Goal: Information Seeking & Learning: Learn about a topic

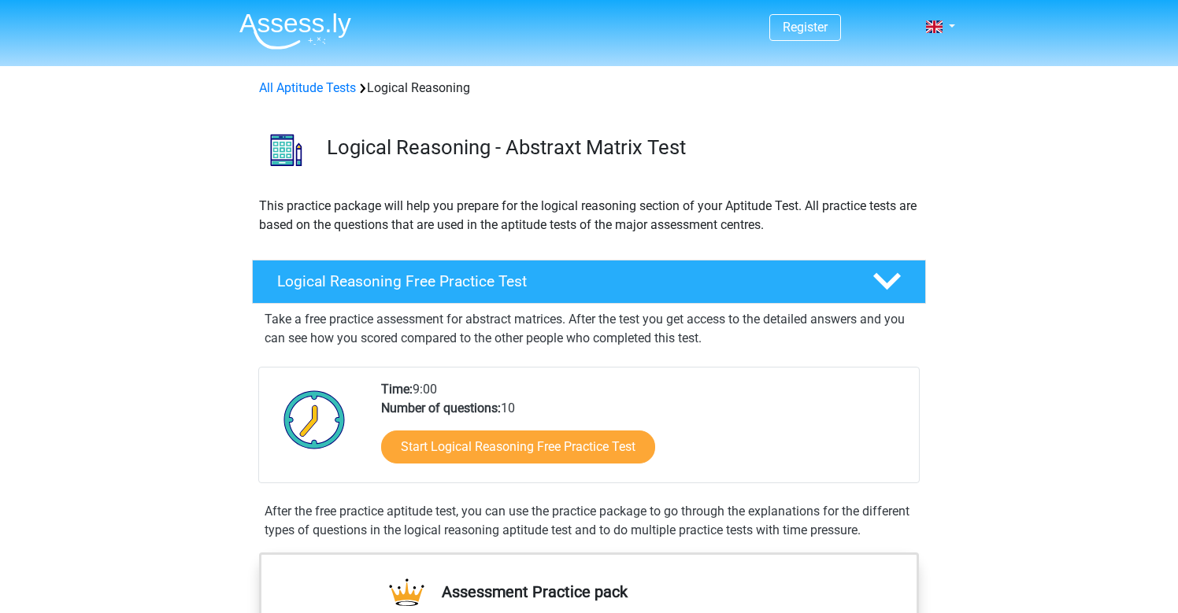
scroll to position [167, 0]
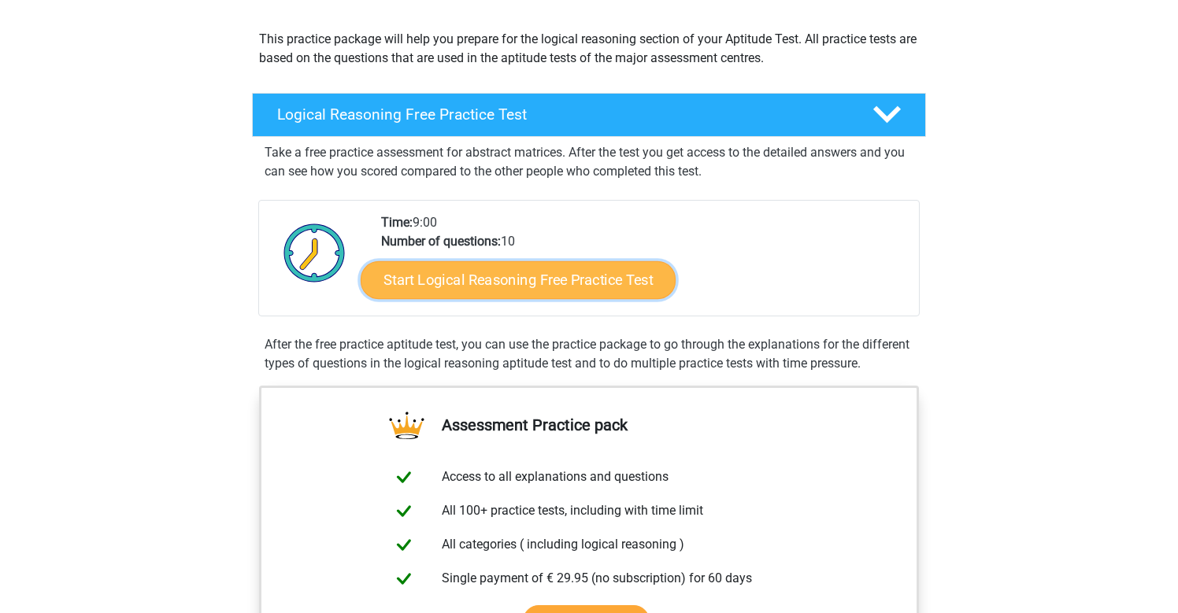
click at [490, 290] on link "Start Logical Reasoning Free Practice Test" at bounding box center [518, 280] width 315 height 38
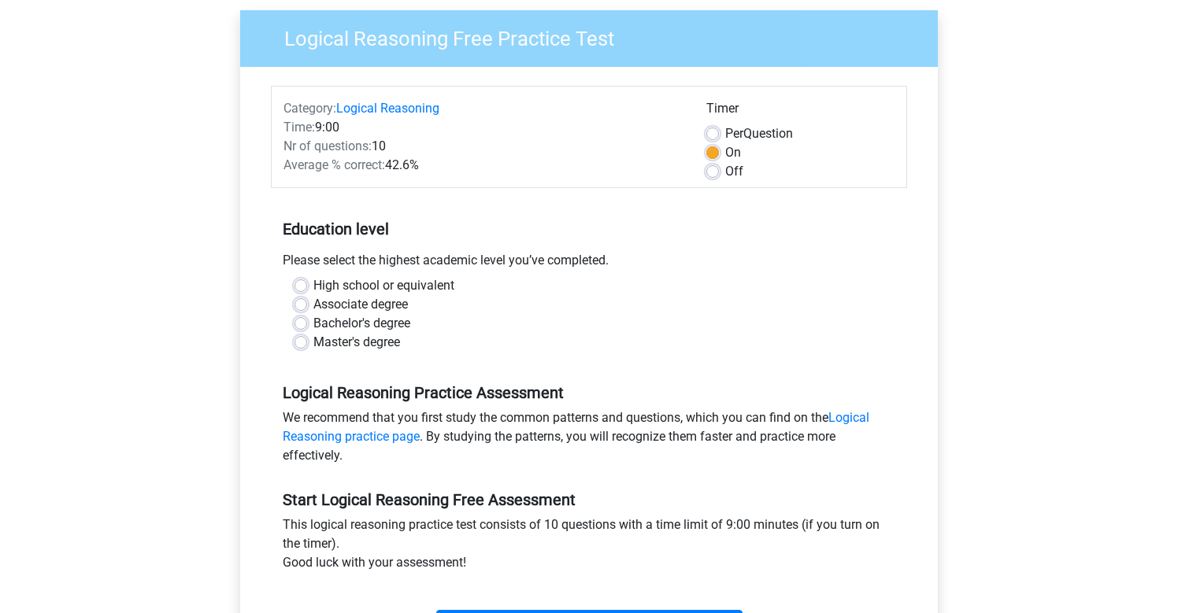
scroll to position [137, 0]
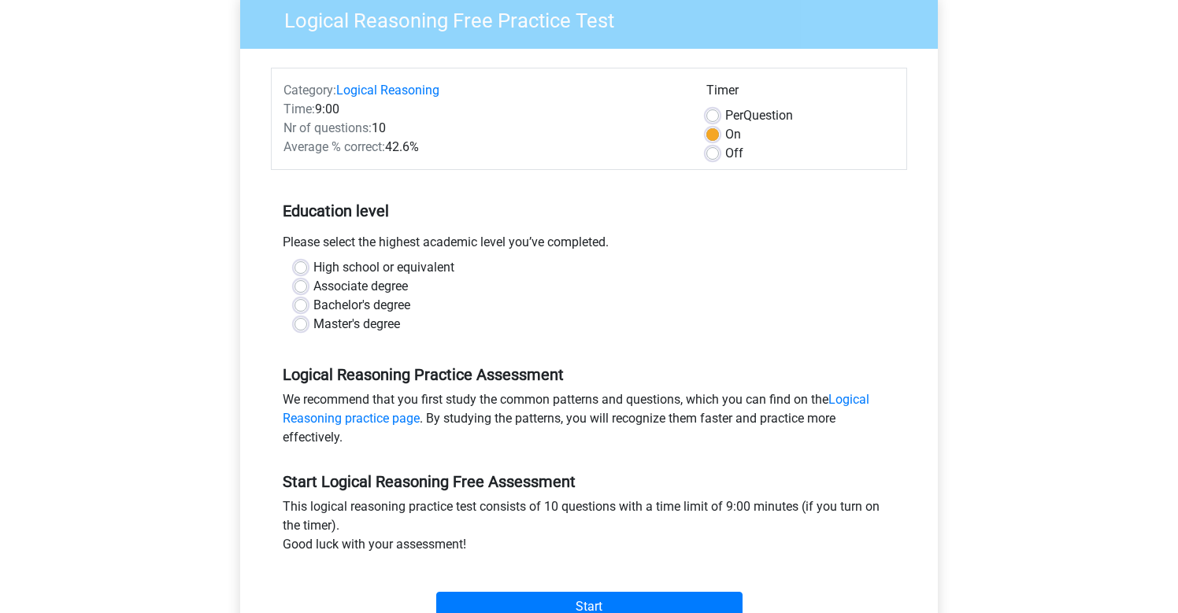
click at [384, 311] on label "Bachelor's degree" at bounding box center [361, 305] width 97 height 19
click at [307, 311] on input "Bachelor's degree" at bounding box center [300, 304] width 13 height 16
radio input "true"
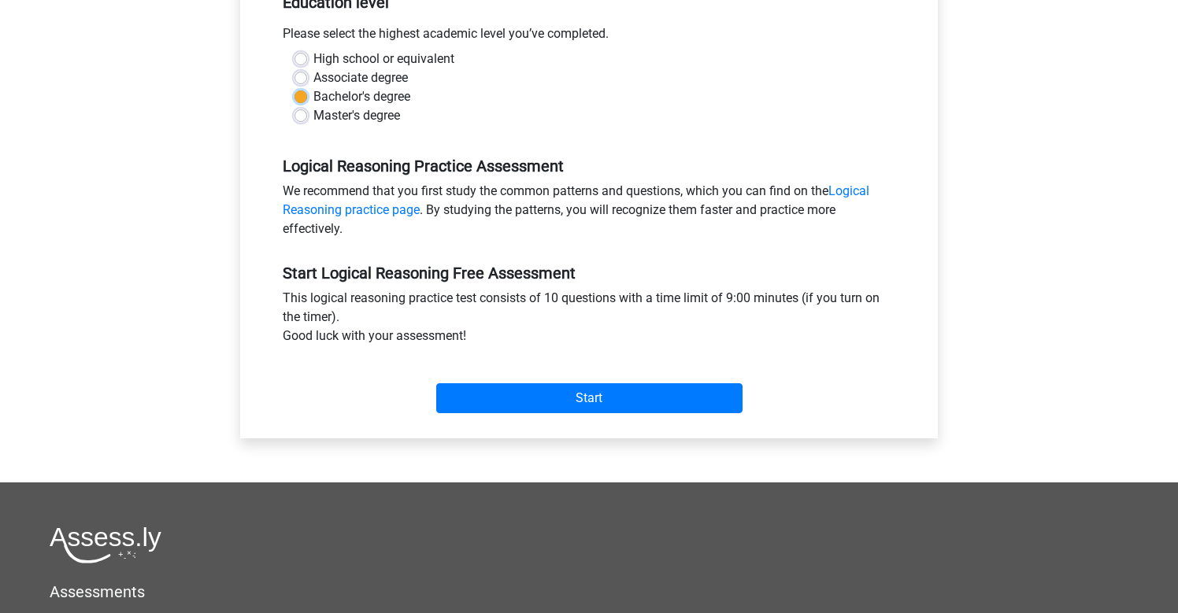
scroll to position [382, 0]
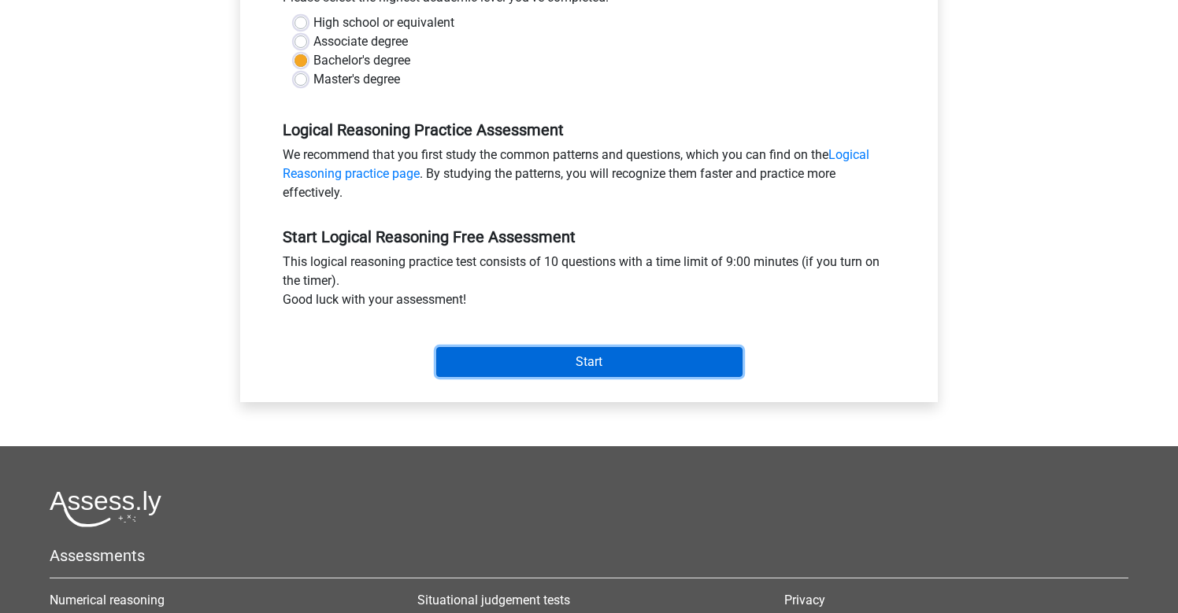
click at [533, 354] on input "Start" at bounding box center [589, 362] width 306 height 30
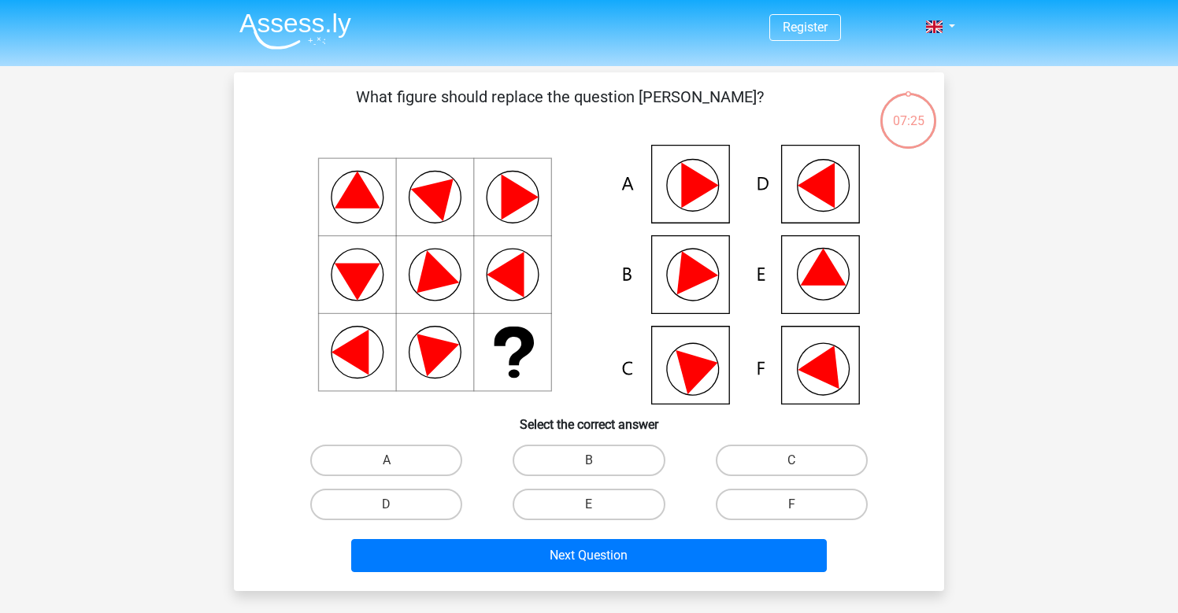
click at [701, 268] on icon at bounding box center [689, 268] width 57 height 53
click at [694, 282] on icon at bounding box center [689, 268] width 57 height 53
click at [579, 471] on label "B" at bounding box center [588, 460] width 152 height 31
click at [589, 471] on input "B" at bounding box center [594, 465] width 10 height 10
radio input "true"
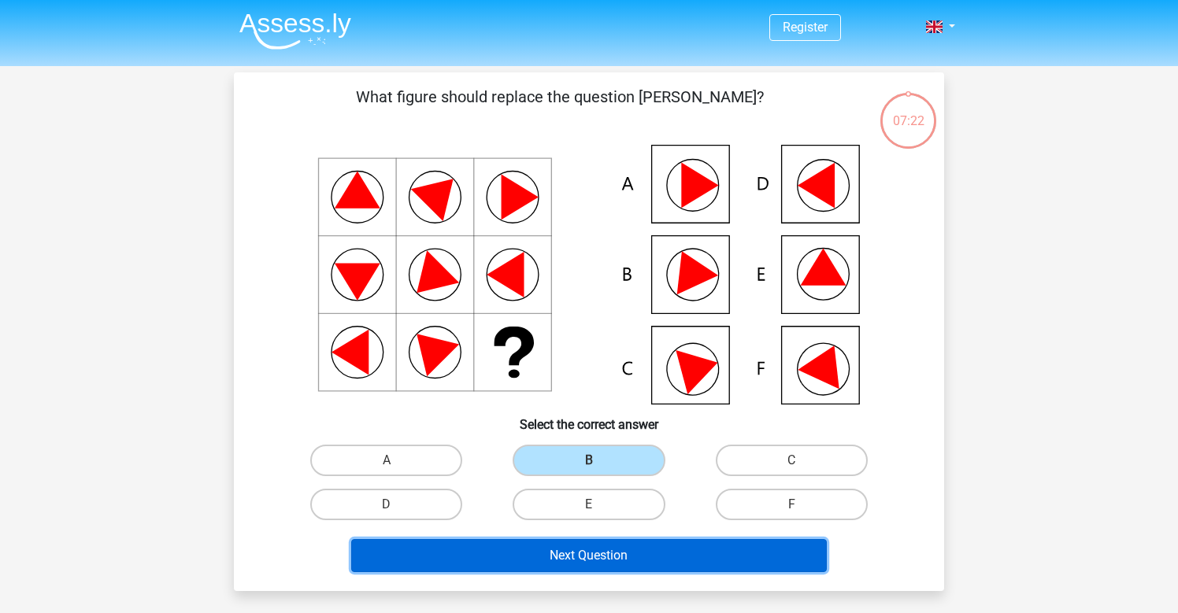
click at [585, 568] on button "Next Question" at bounding box center [589, 555] width 476 height 33
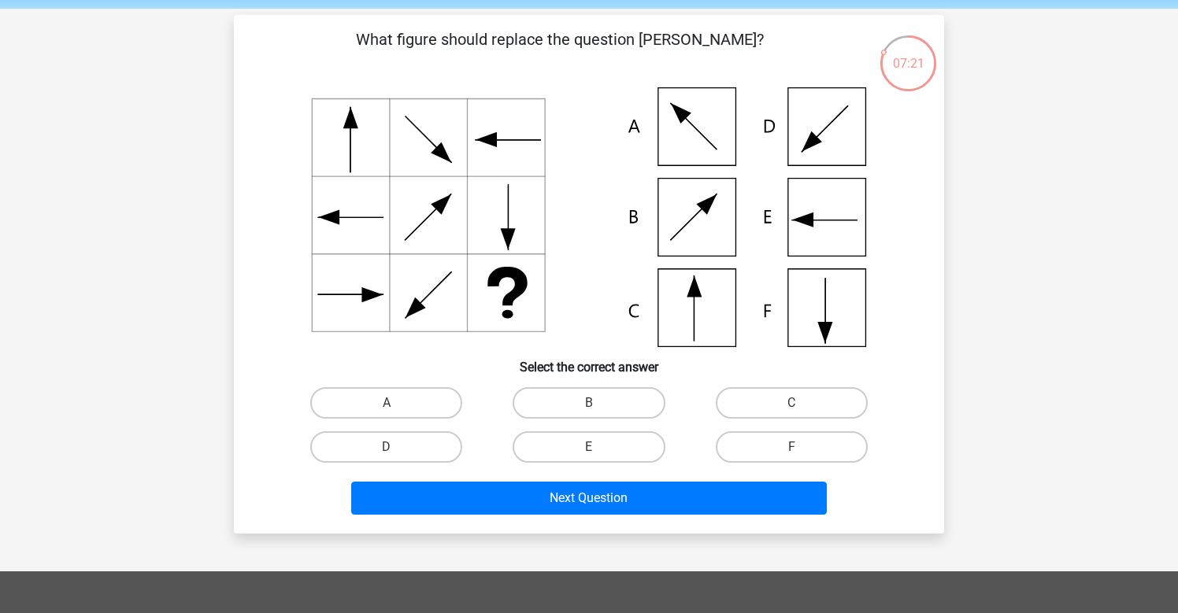
scroll to position [37, 0]
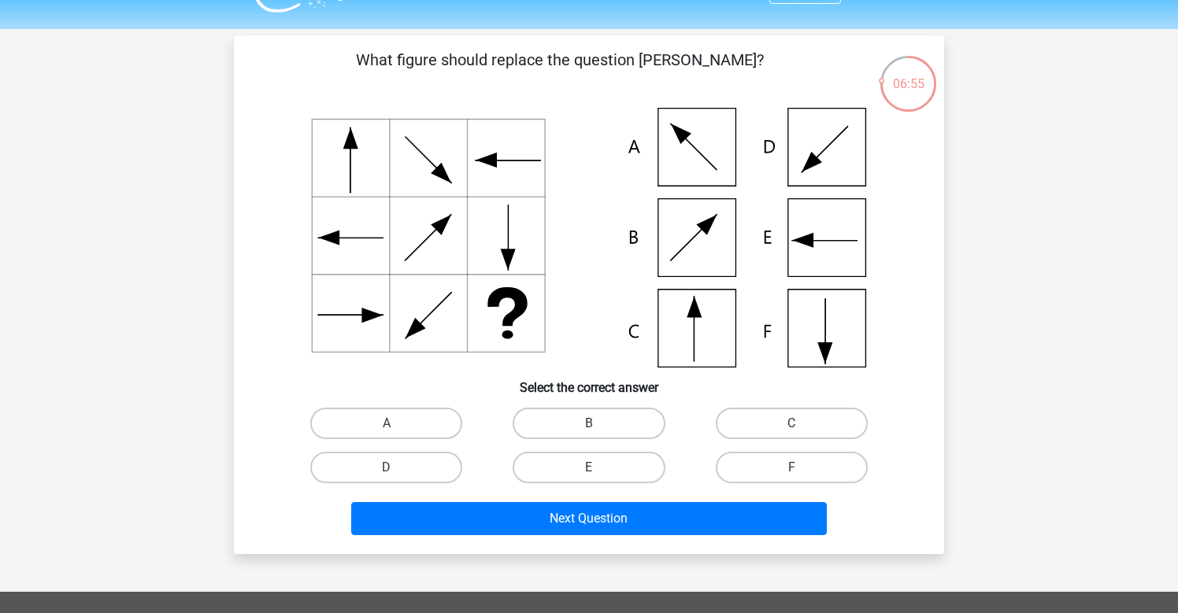
click at [660, 291] on icon at bounding box center [589, 238] width 634 height 260
click at [787, 429] on label "C" at bounding box center [791, 423] width 152 height 31
click at [791, 429] on input "C" at bounding box center [796, 428] width 10 height 10
radio input "true"
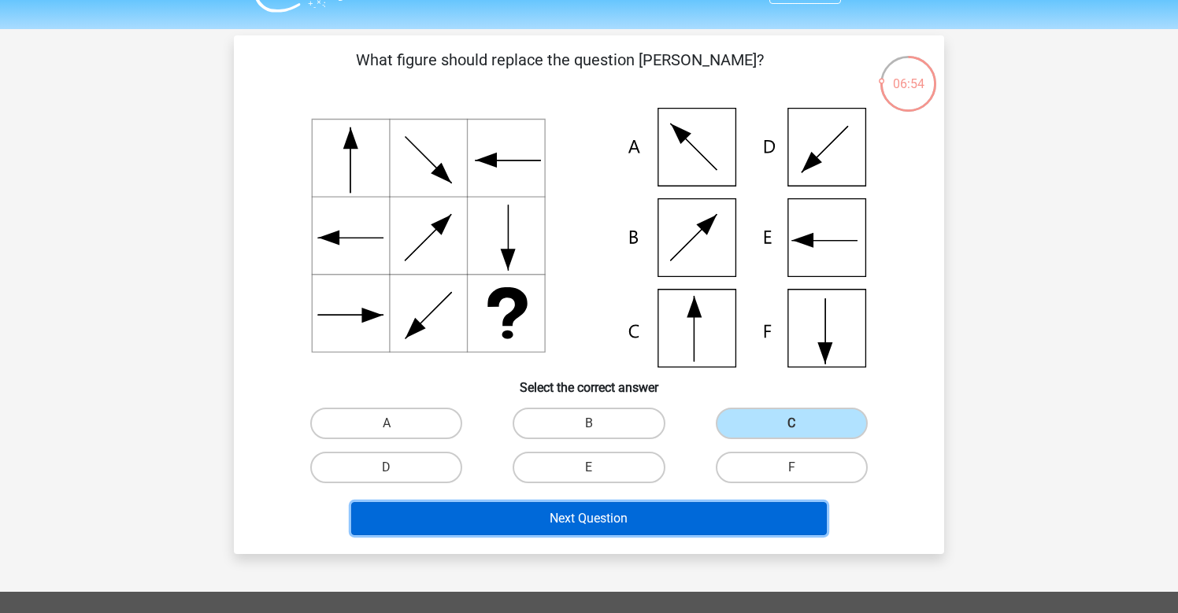
click at [675, 518] on button "Next Question" at bounding box center [589, 518] width 476 height 33
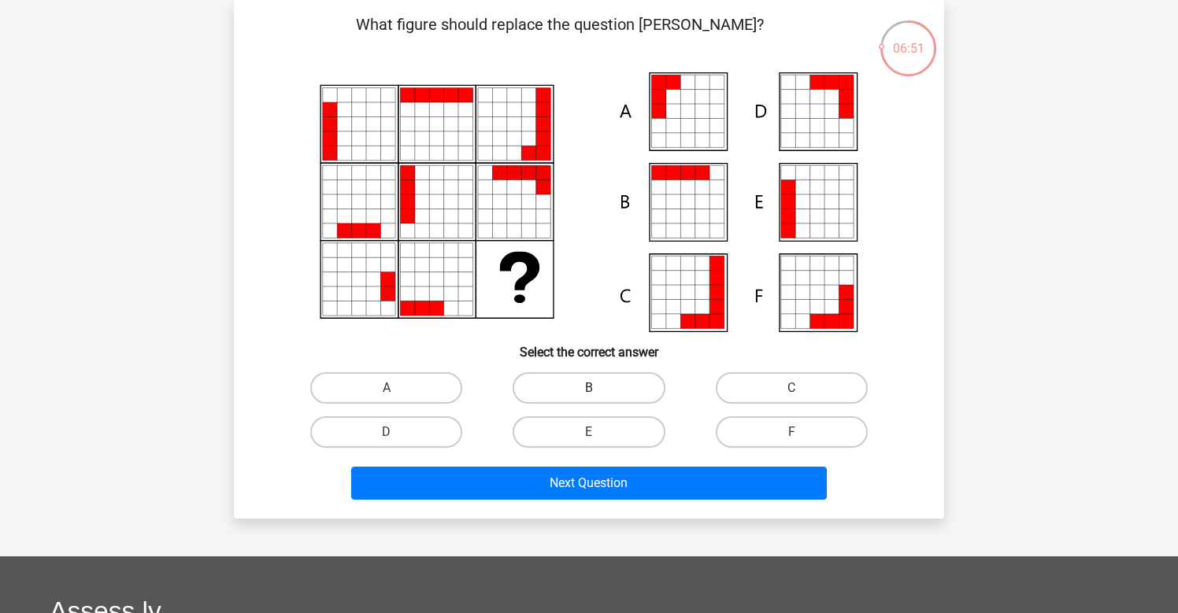
scroll to position [57, 0]
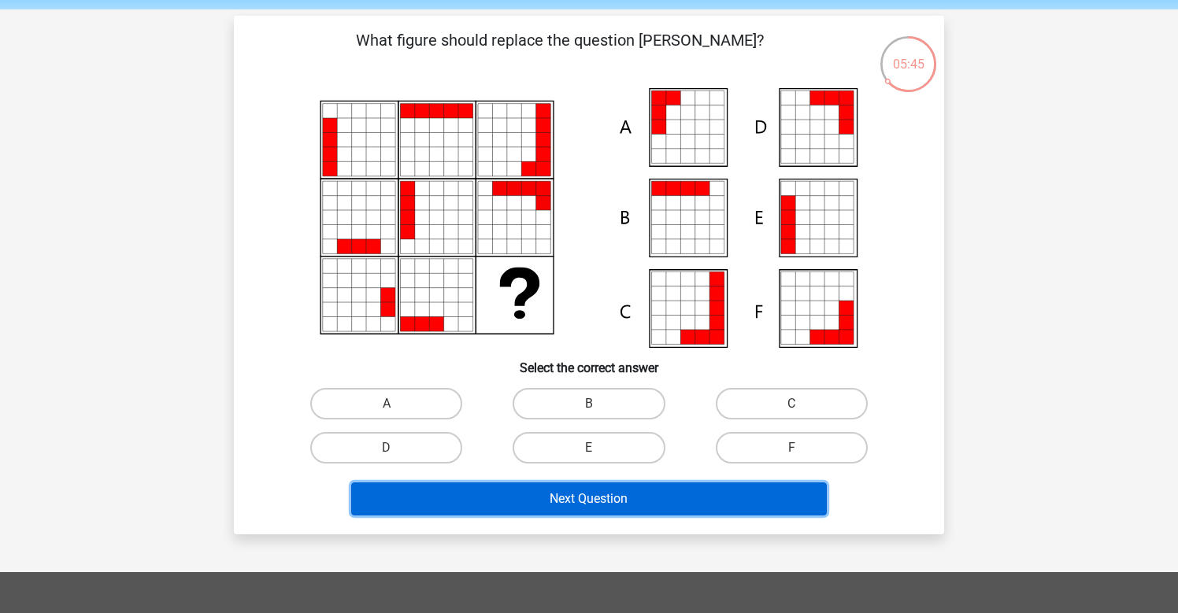
click at [658, 487] on button "Next Question" at bounding box center [589, 499] width 476 height 33
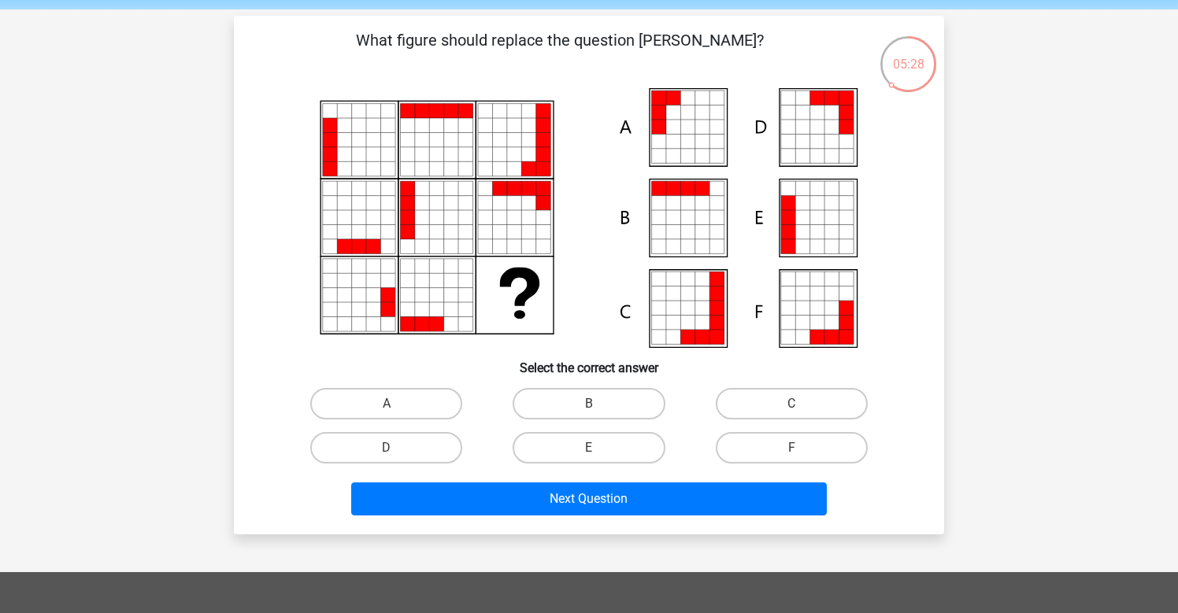
click at [700, 125] on icon at bounding box center [702, 127] width 14 height 14
click at [424, 389] on label "A" at bounding box center [386, 403] width 152 height 31
click at [397, 404] on input "A" at bounding box center [391, 409] width 10 height 10
radio input "true"
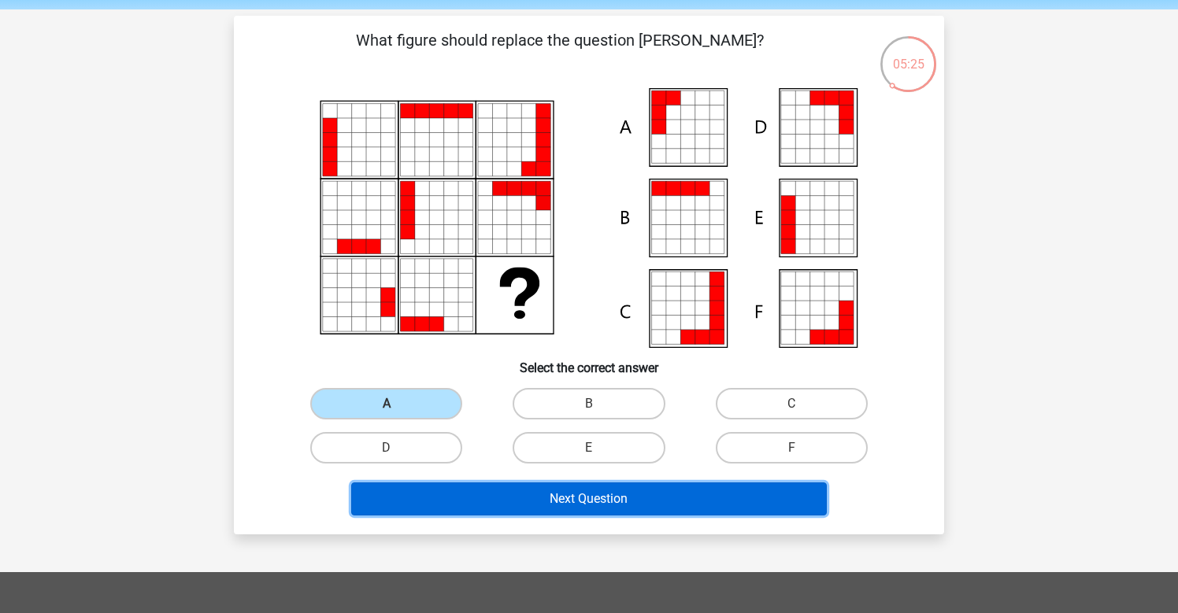
click at [495, 483] on button "Next Question" at bounding box center [589, 499] width 476 height 33
click at [492, 494] on button "Next Question" at bounding box center [589, 499] width 476 height 33
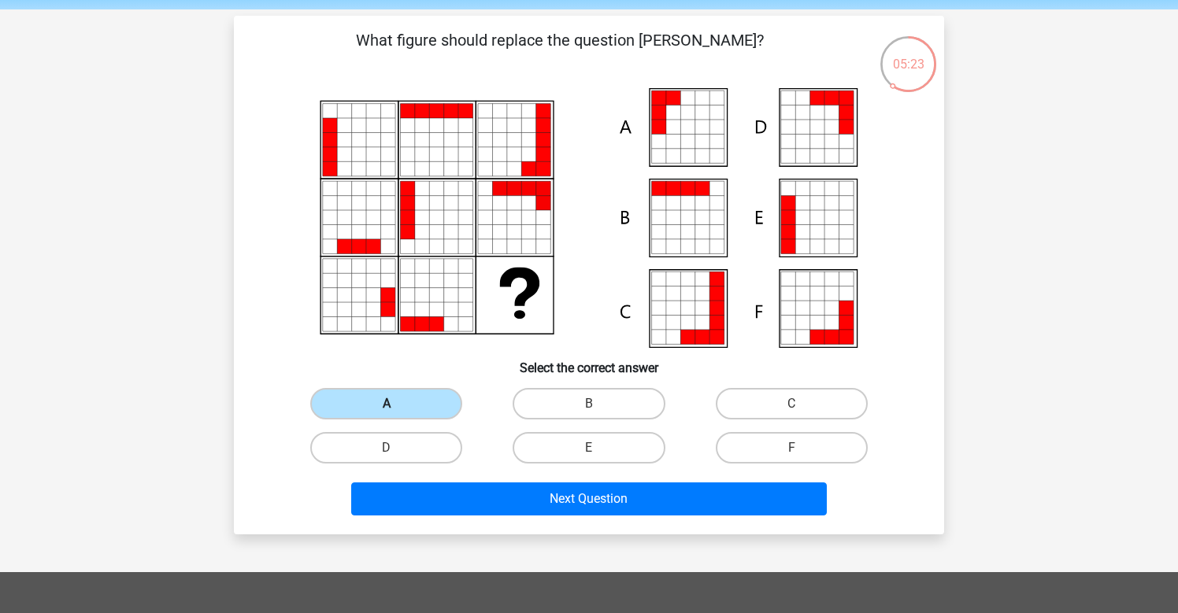
click at [397, 390] on label "A" at bounding box center [386, 403] width 152 height 31
click at [397, 404] on input "A" at bounding box center [391, 409] width 10 height 10
click at [397, 405] on label "A" at bounding box center [386, 403] width 152 height 31
click at [397, 405] on input "A" at bounding box center [391, 409] width 10 height 10
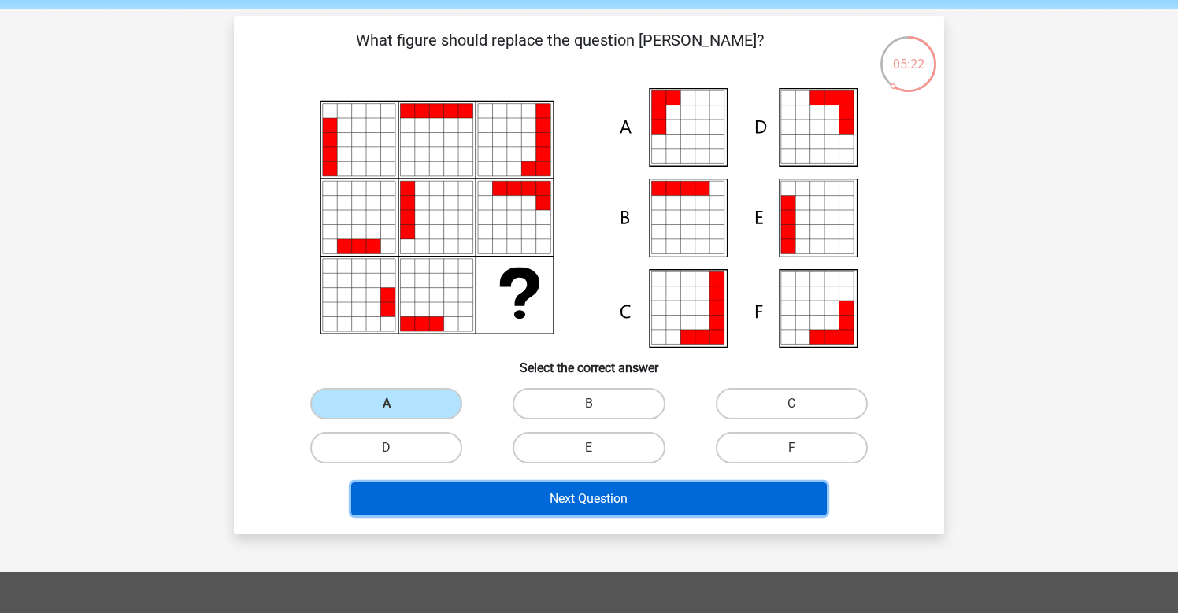
click at [425, 500] on button "Next Question" at bounding box center [589, 499] width 476 height 33
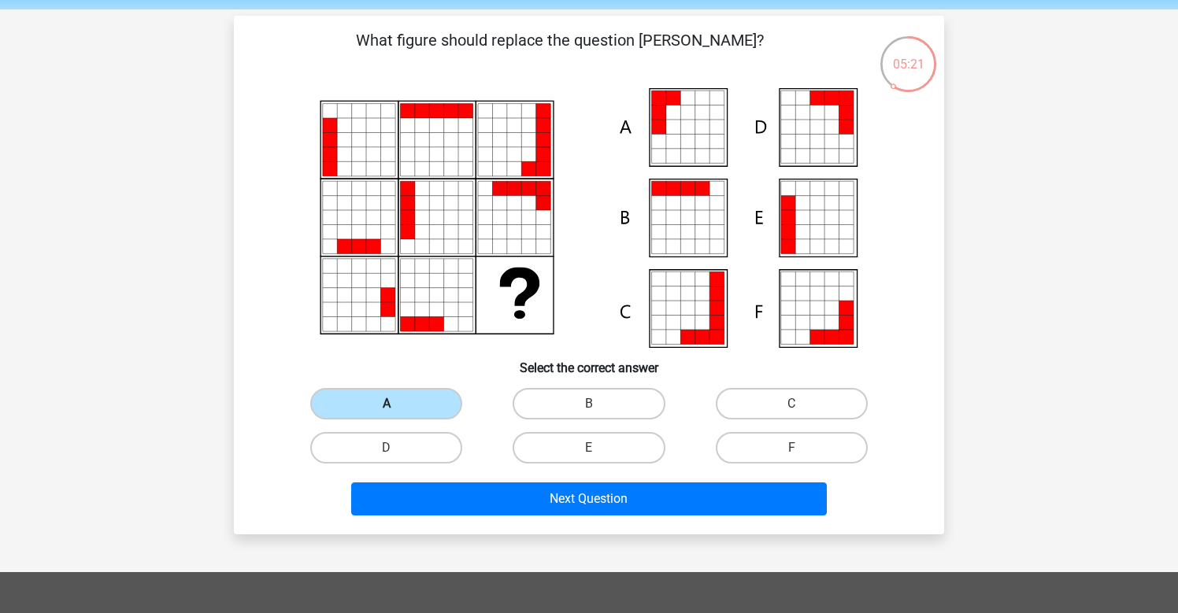
click at [376, 408] on label "A" at bounding box center [386, 403] width 152 height 31
click at [386, 408] on input "A" at bounding box center [391, 409] width 10 height 10
click at [376, 408] on label "A" at bounding box center [386, 403] width 152 height 31
click at [386, 408] on input "A" at bounding box center [391, 409] width 10 height 10
click at [376, 408] on label "A" at bounding box center [386, 403] width 152 height 31
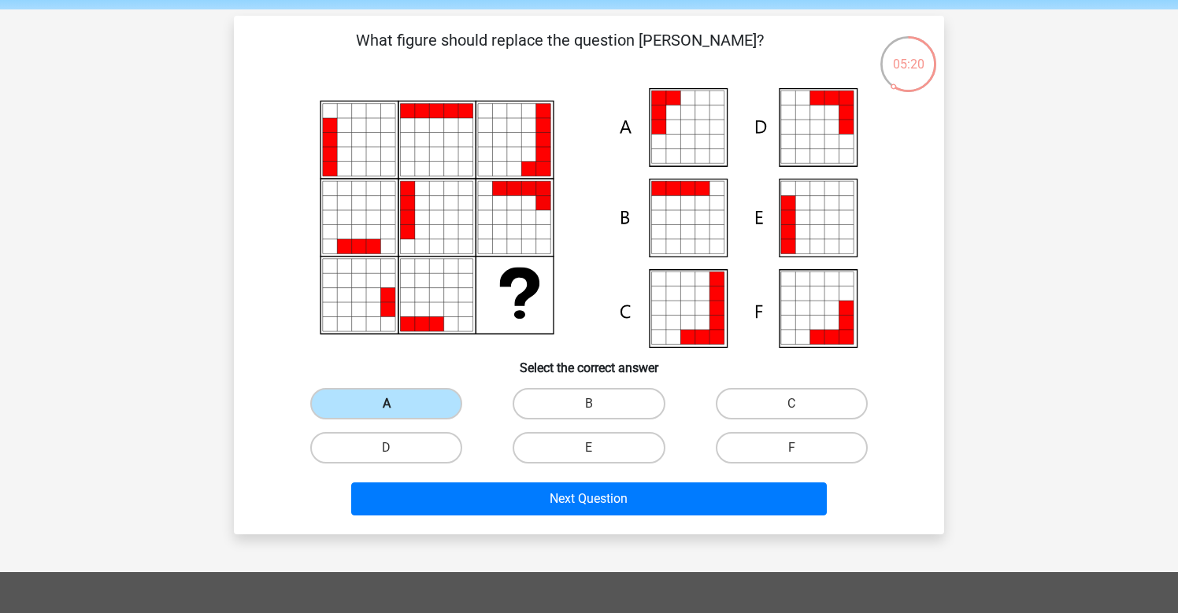
click at [386, 408] on input "A" at bounding box center [391, 409] width 10 height 10
click at [376, 408] on label "A" at bounding box center [386, 403] width 152 height 31
click at [386, 408] on input "A" at bounding box center [391, 409] width 10 height 10
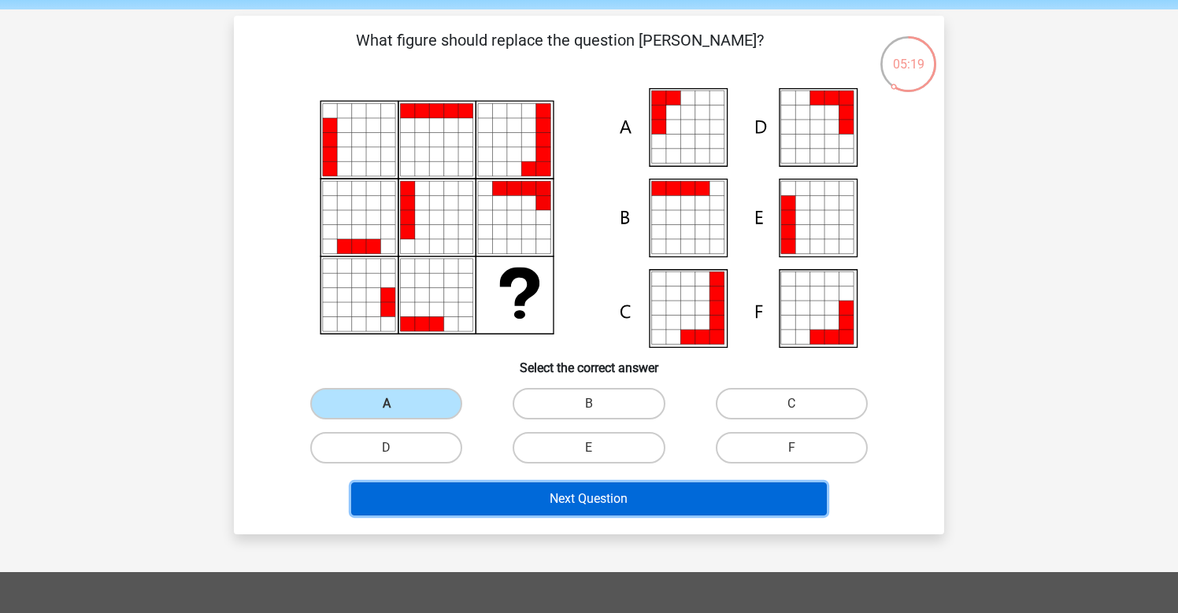
click at [478, 511] on button "Next Question" at bounding box center [589, 499] width 476 height 33
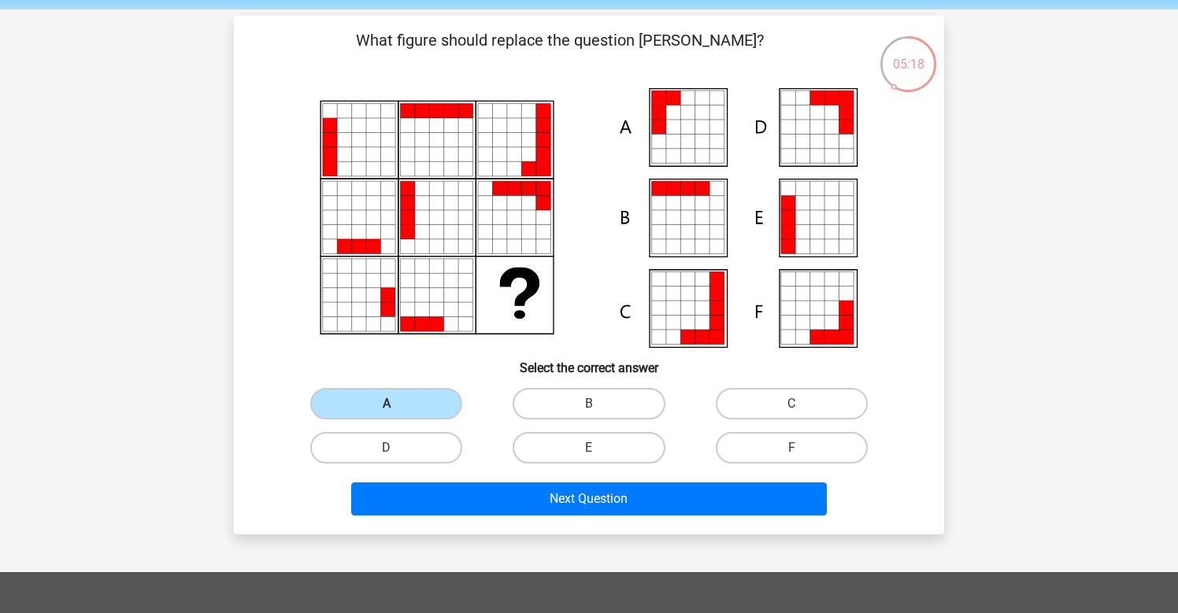
click at [392, 413] on input "A" at bounding box center [391, 409] width 10 height 10
click at [545, 394] on label "B" at bounding box center [588, 403] width 152 height 31
click at [589, 404] on input "B" at bounding box center [594, 409] width 10 height 10
radio input "true"
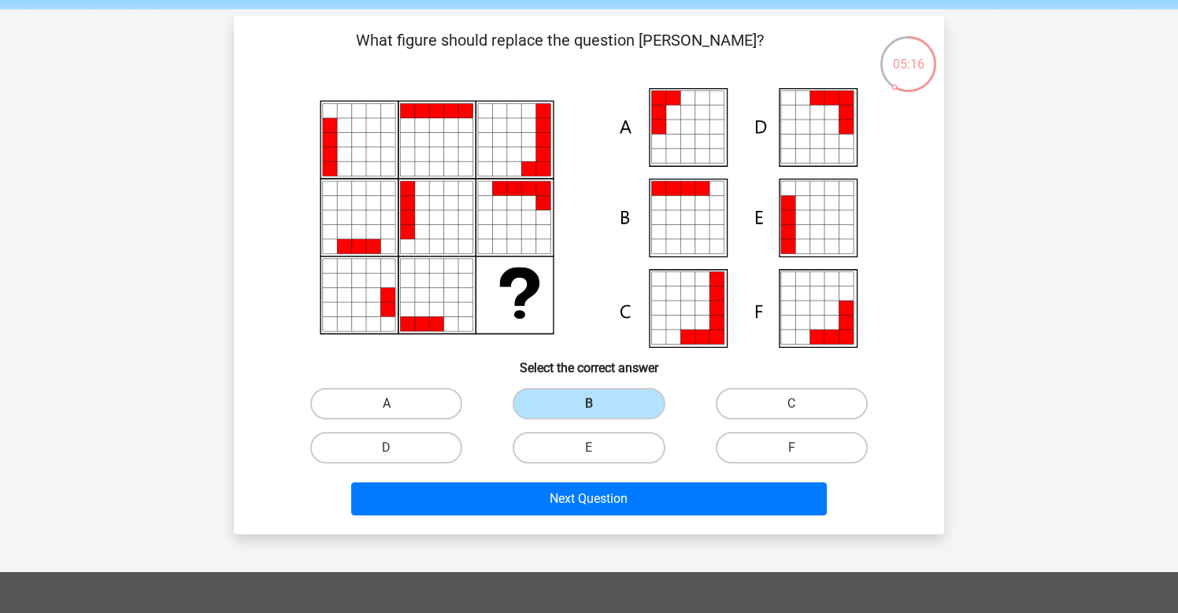
click at [379, 401] on label "A" at bounding box center [386, 403] width 152 height 31
click at [386, 404] on input "A" at bounding box center [391, 409] width 10 height 10
radio input "true"
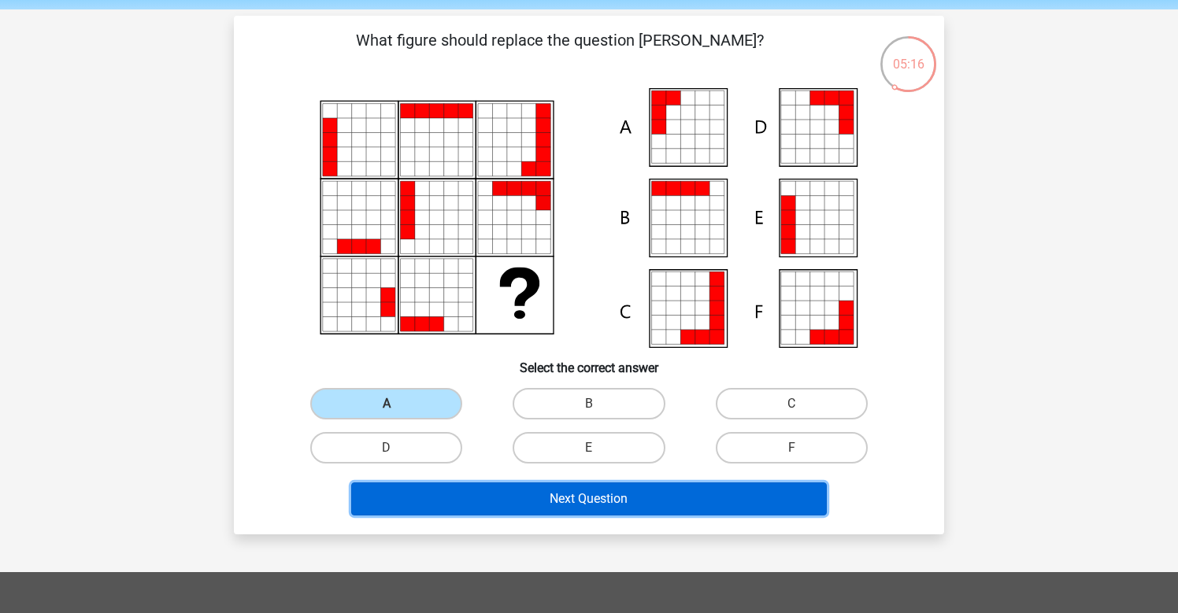
click at [491, 490] on button "Next Question" at bounding box center [589, 499] width 476 height 33
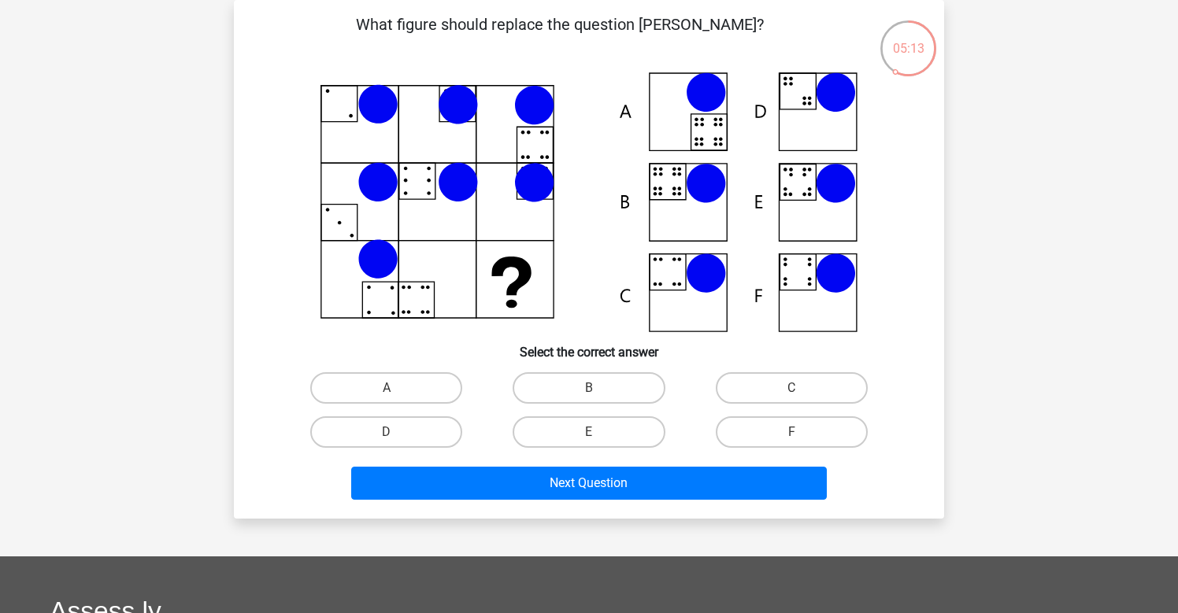
scroll to position [61, 0]
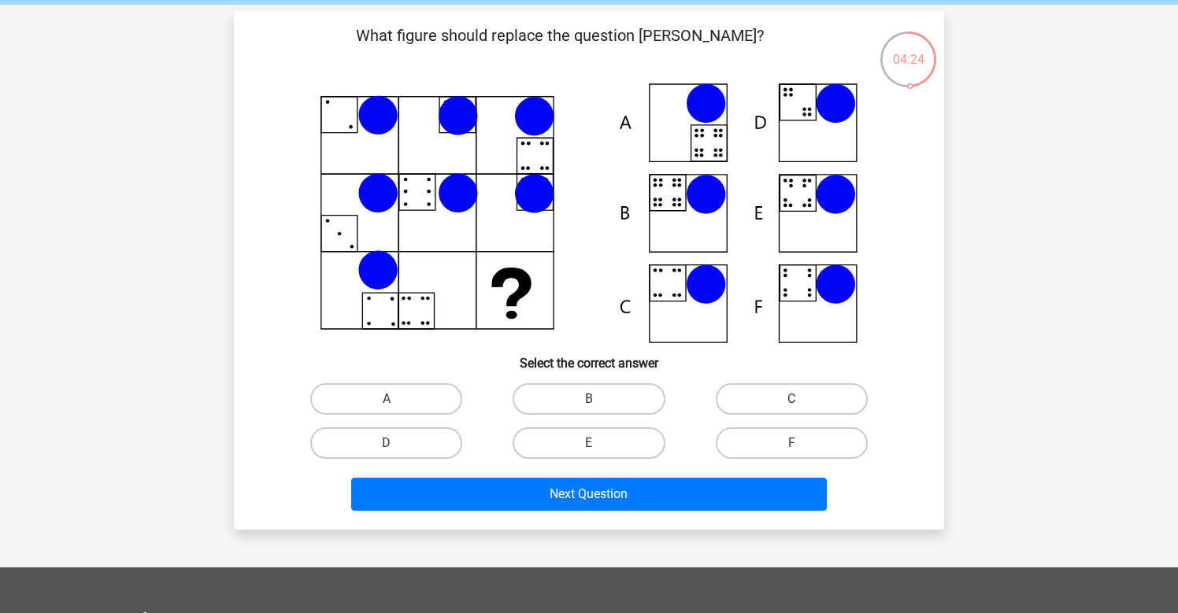
click at [669, 199] on icon at bounding box center [589, 213] width 634 height 260
click at [675, 201] on icon at bounding box center [589, 213] width 634 height 260
click at [580, 401] on label "B" at bounding box center [588, 398] width 152 height 31
click at [589, 401] on input "B" at bounding box center [594, 404] width 10 height 10
radio input "true"
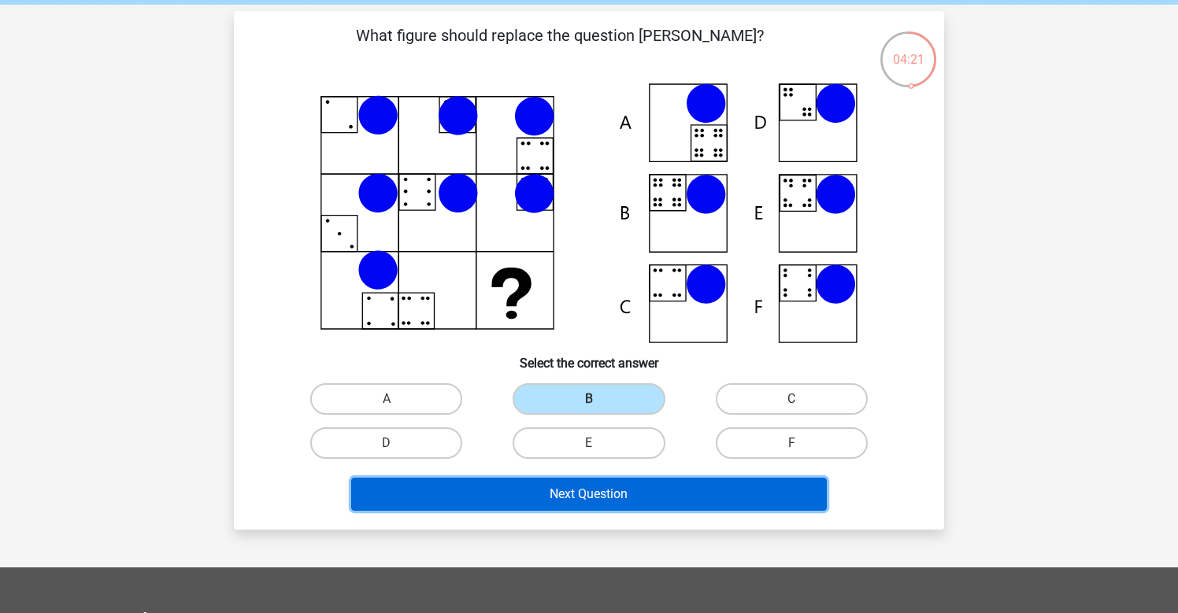
click at [568, 497] on button "Next Question" at bounding box center [589, 494] width 476 height 33
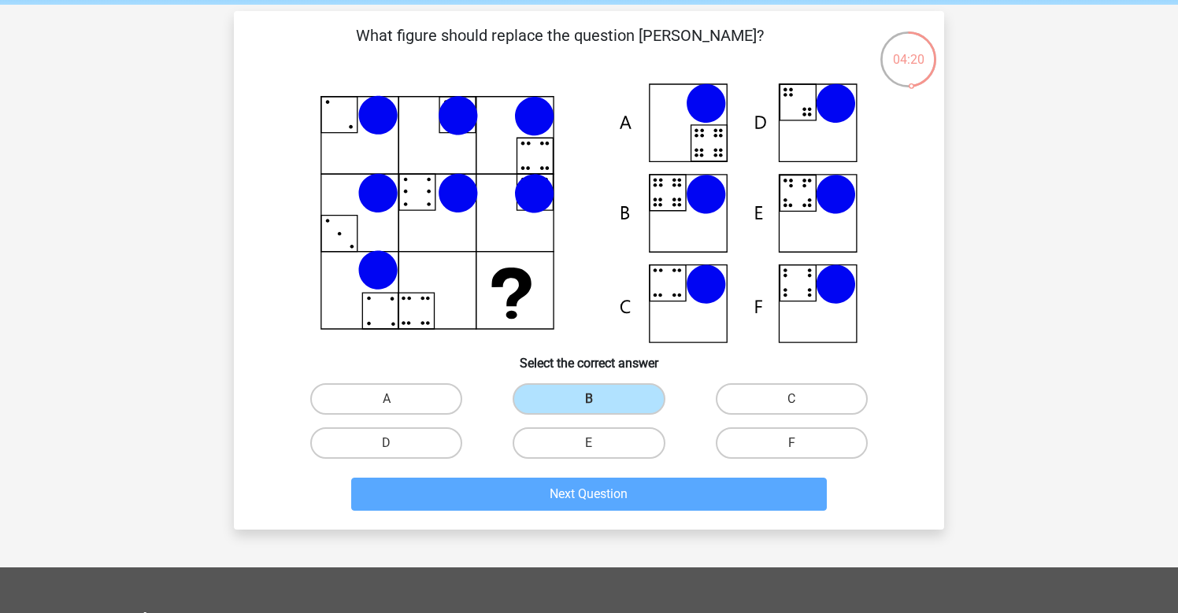
scroll to position [72, 0]
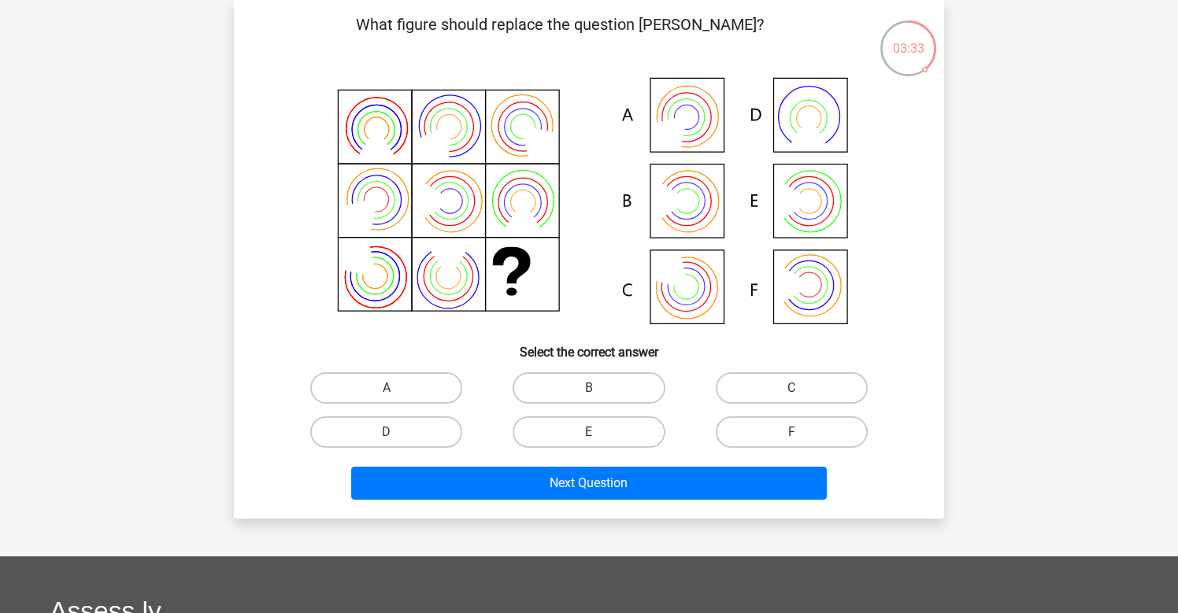
click at [678, 218] on icon at bounding box center [589, 202] width 634 height 260
click at [589, 394] on input "B" at bounding box center [594, 393] width 10 height 10
radio input "true"
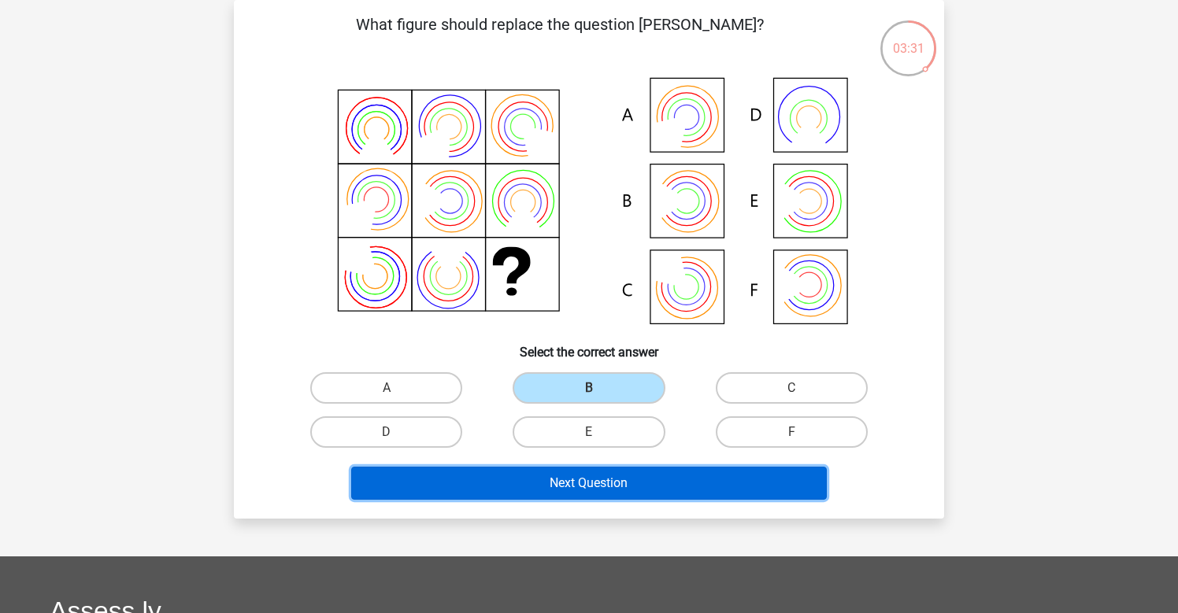
click at [548, 486] on button "Next Question" at bounding box center [589, 483] width 476 height 33
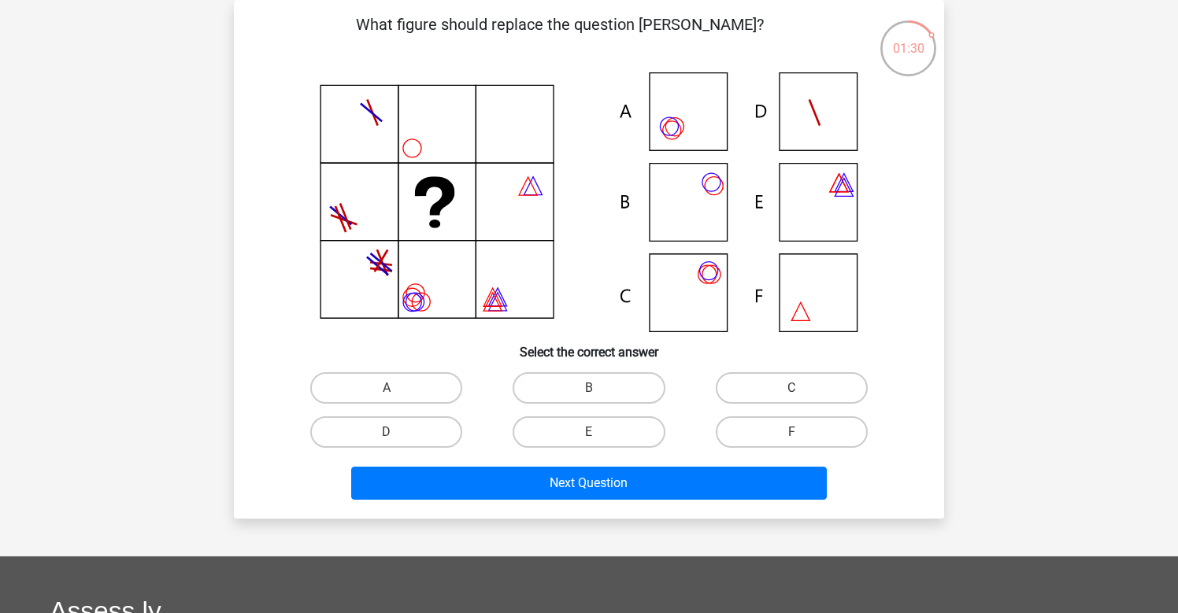
click at [685, 136] on icon at bounding box center [589, 202] width 634 height 260
click at [685, 131] on icon at bounding box center [589, 202] width 634 height 260
click at [680, 131] on icon at bounding box center [672, 130] width 18 height 18
click at [401, 378] on label "A" at bounding box center [386, 387] width 152 height 31
click at [397, 388] on input "A" at bounding box center [391, 393] width 10 height 10
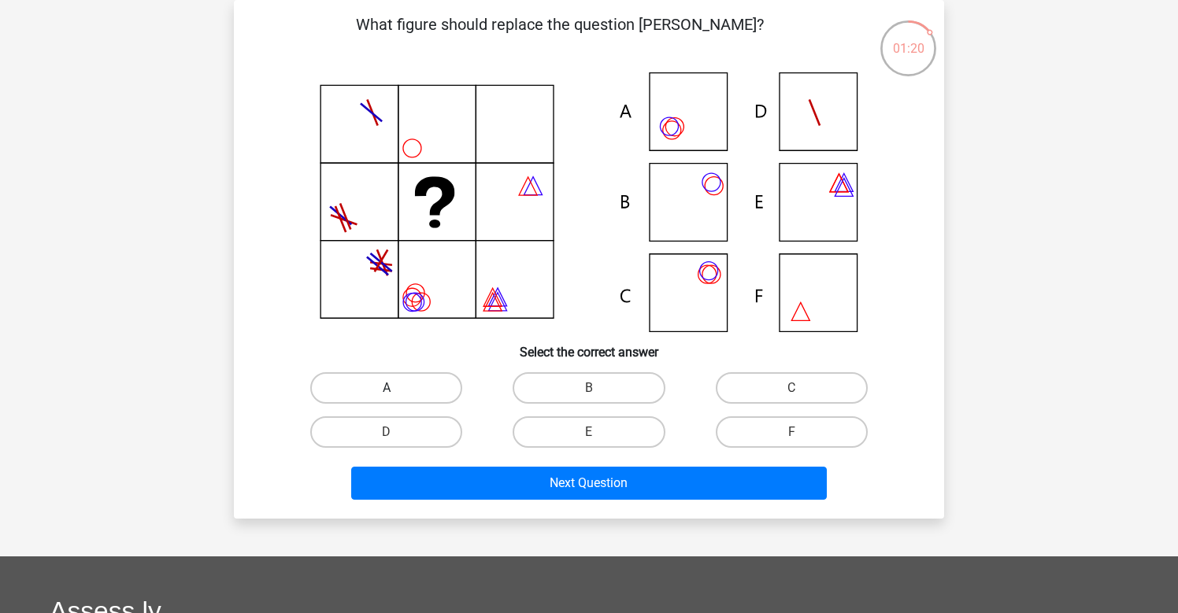
radio input "true"
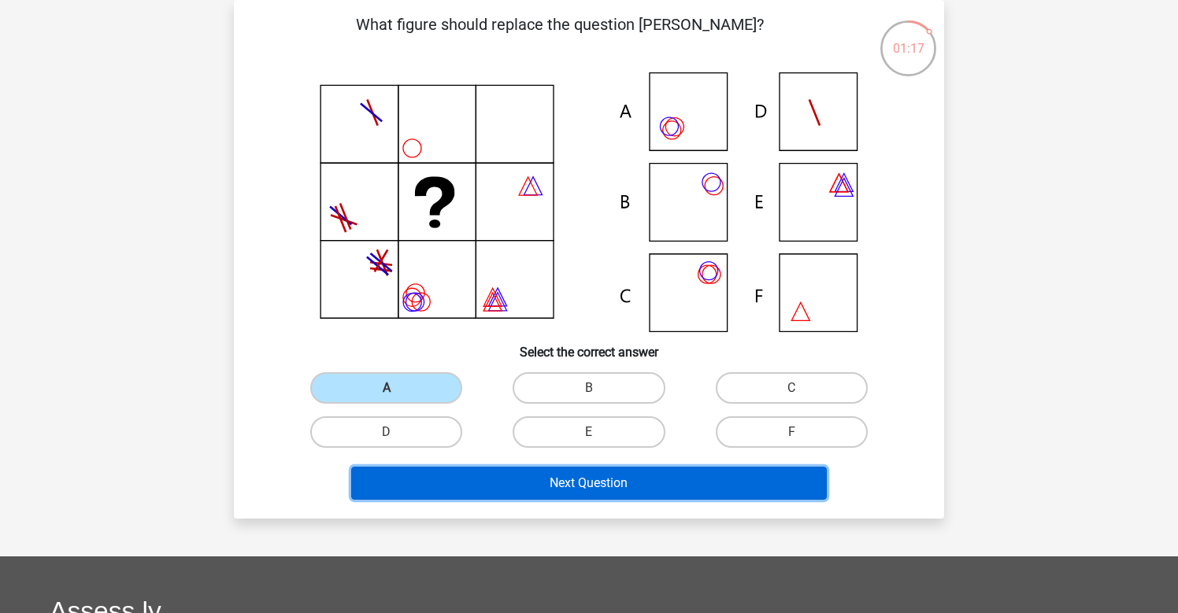
click at [482, 471] on button "Next Question" at bounding box center [589, 483] width 476 height 33
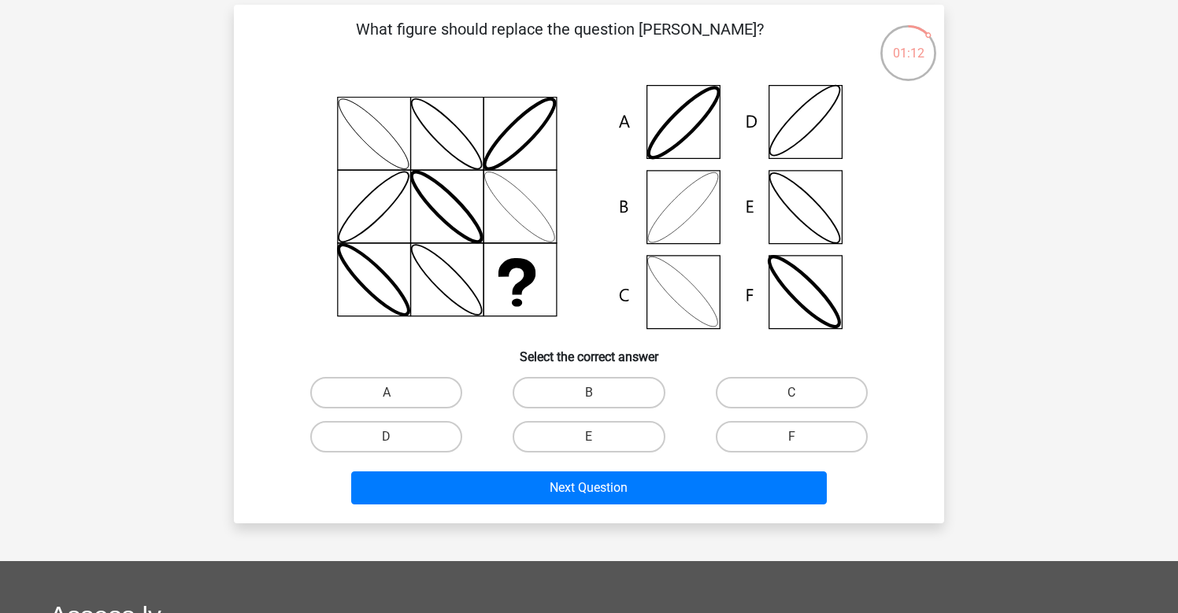
scroll to position [56, 0]
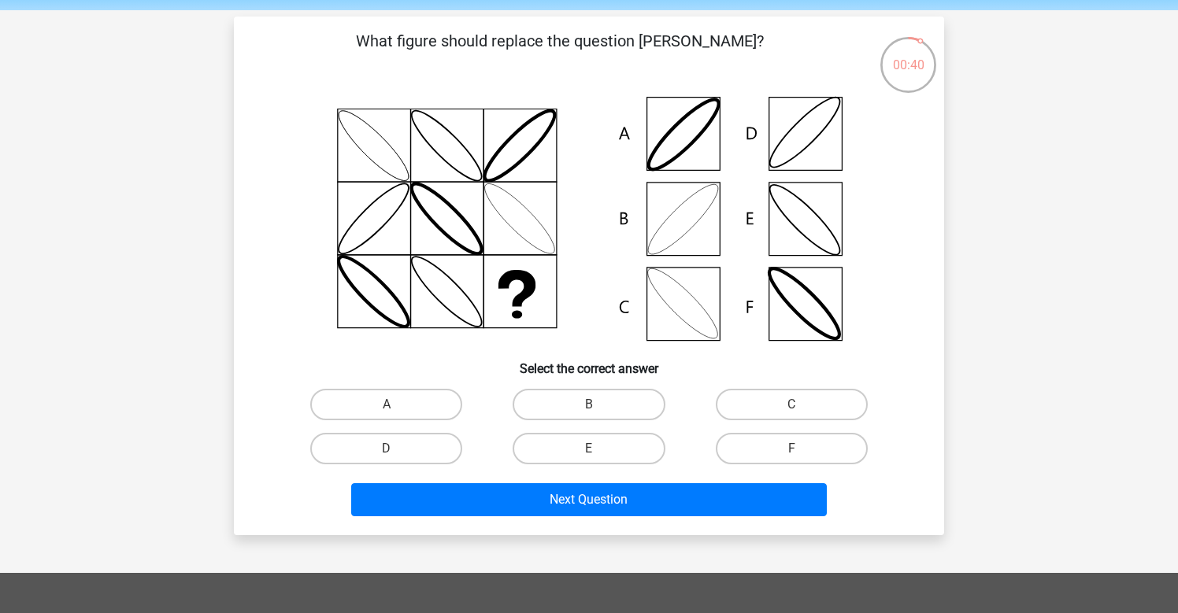
click at [815, 127] on icon at bounding box center [589, 219] width 634 height 260
click at [444, 453] on label "D" at bounding box center [386, 448] width 152 height 31
click at [397, 453] on input "D" at bounding box center [391, 454] width 10 height 10
radio input "true"
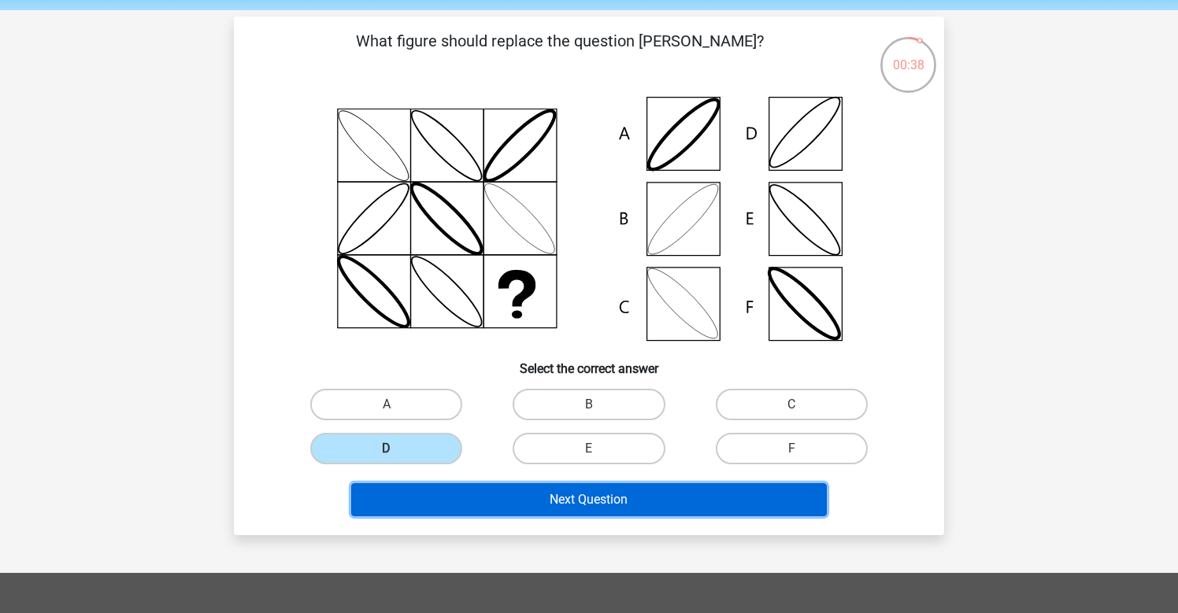
click at [525, 496] on button "Next Question" at bounding box center [589, 499] width 476 height 33
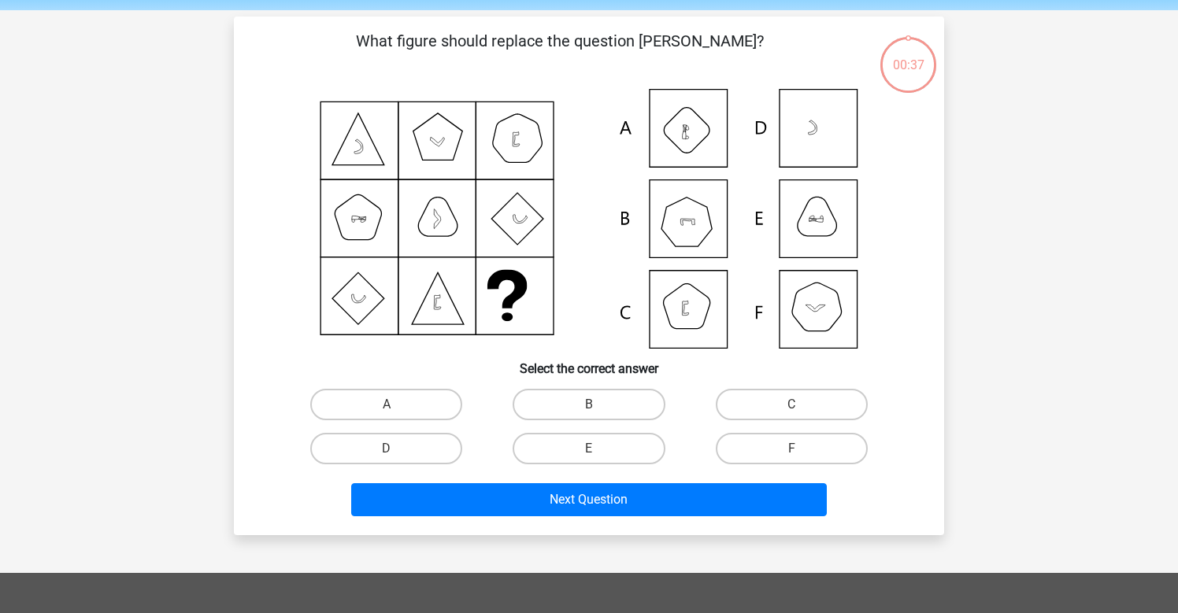
scroll to position [72, 0]
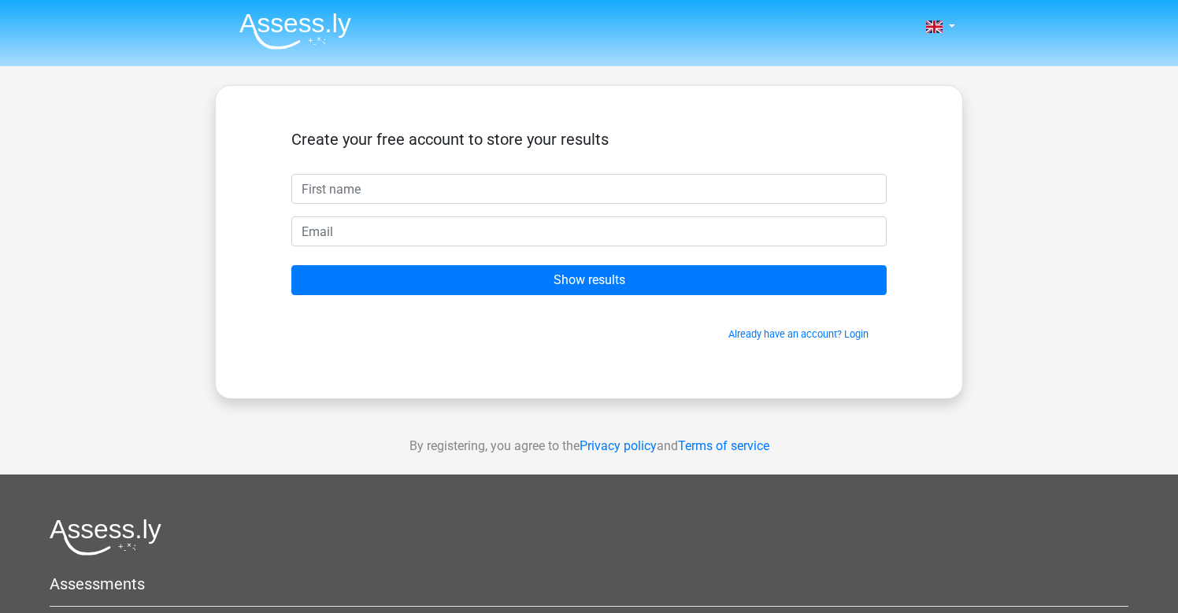
click at [364, 199] on input "text" at bounding box center [588, 189] width 595 height 30
type input "Natalia"
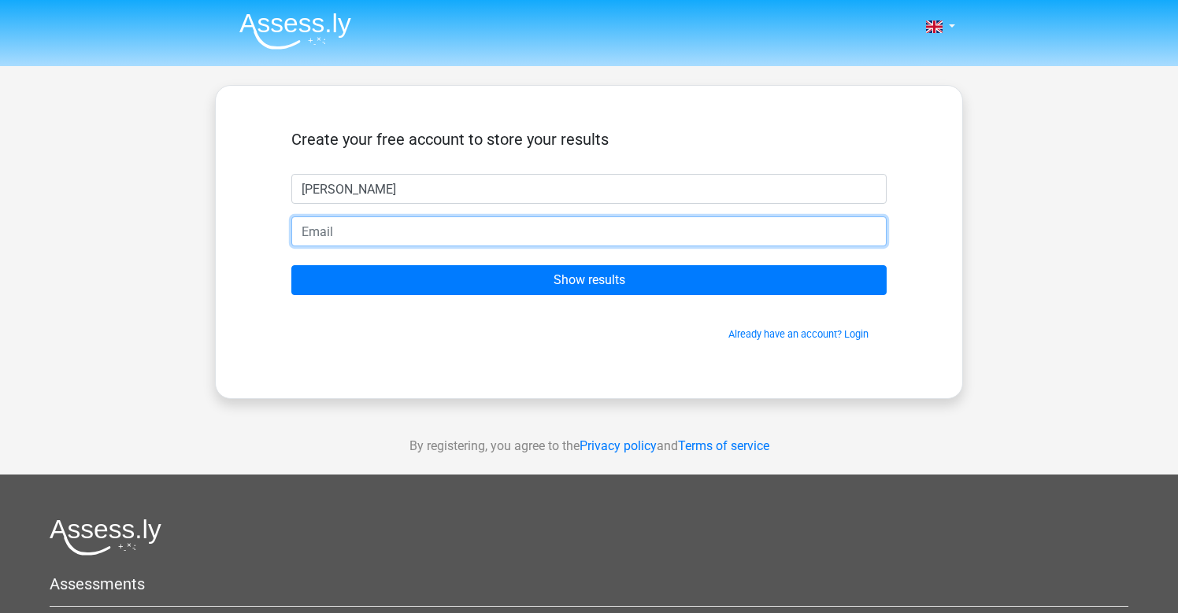
click at [382, 226] on input "email" at bounding box center [588, 231] width 595 height 30
type input "natchanquet@gmail.com"
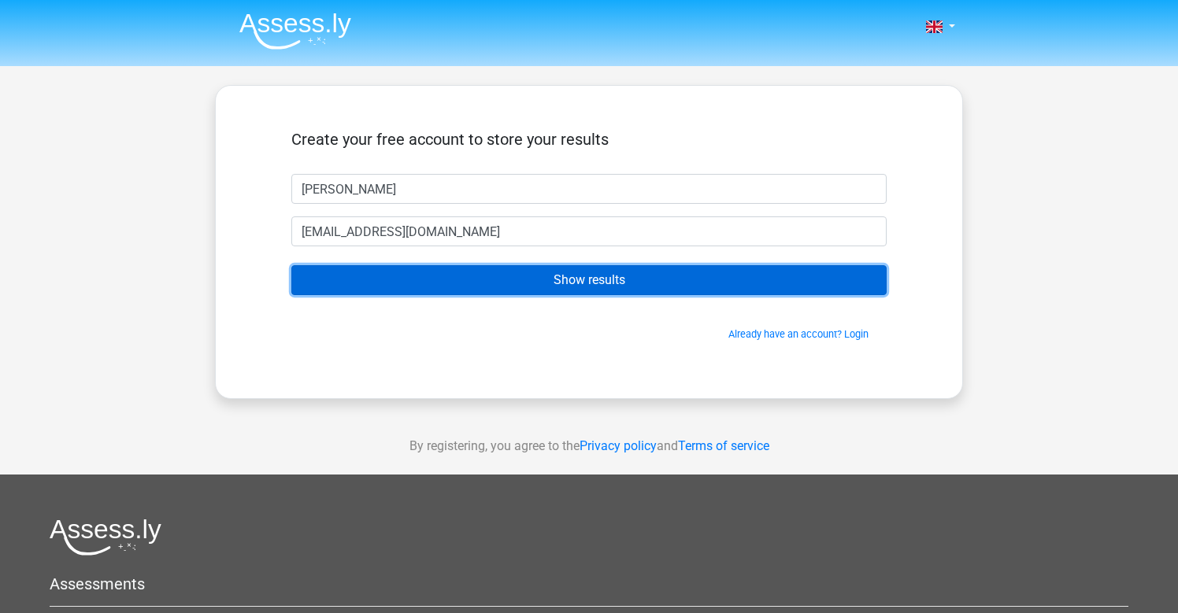
click at [399, 279] on input "Show results" at bounding box center [588, 280] width 595 height 30
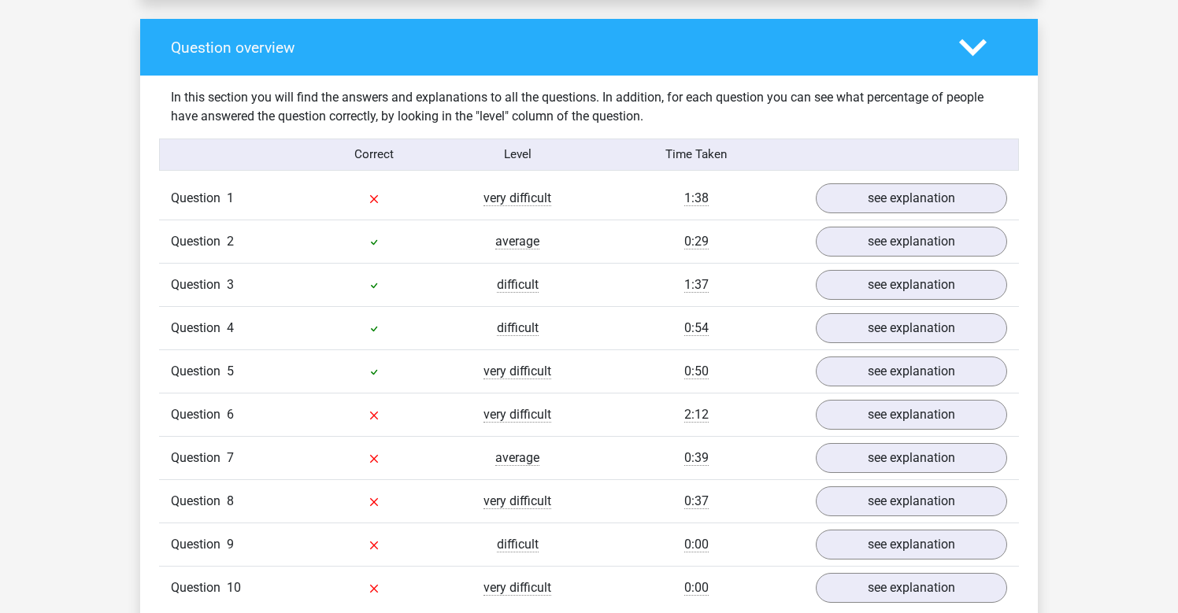
scroll to position [1145, 0]
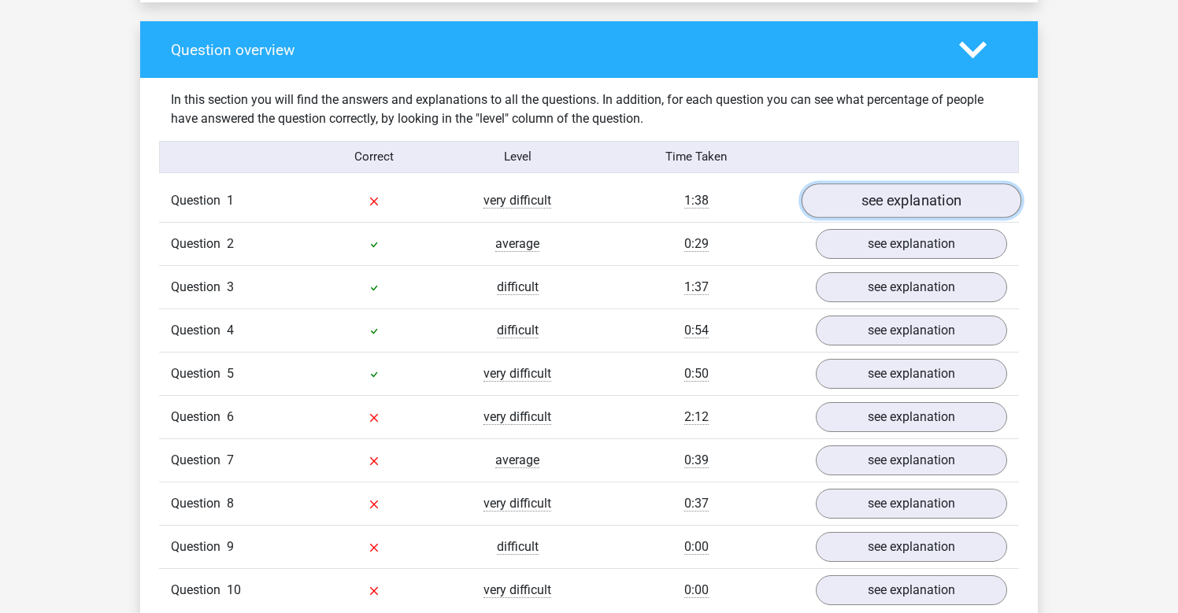
click at [873, 211] on link "see explanation" at bounding box center [911, 200] width 220 height 35
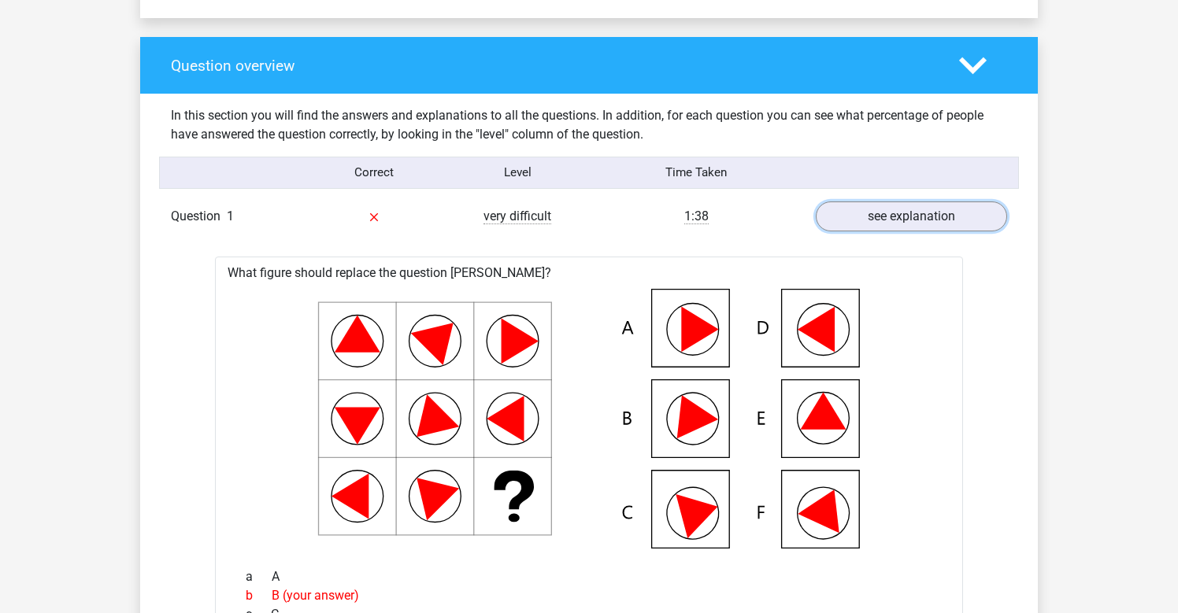
scroll to position [1122, 0]
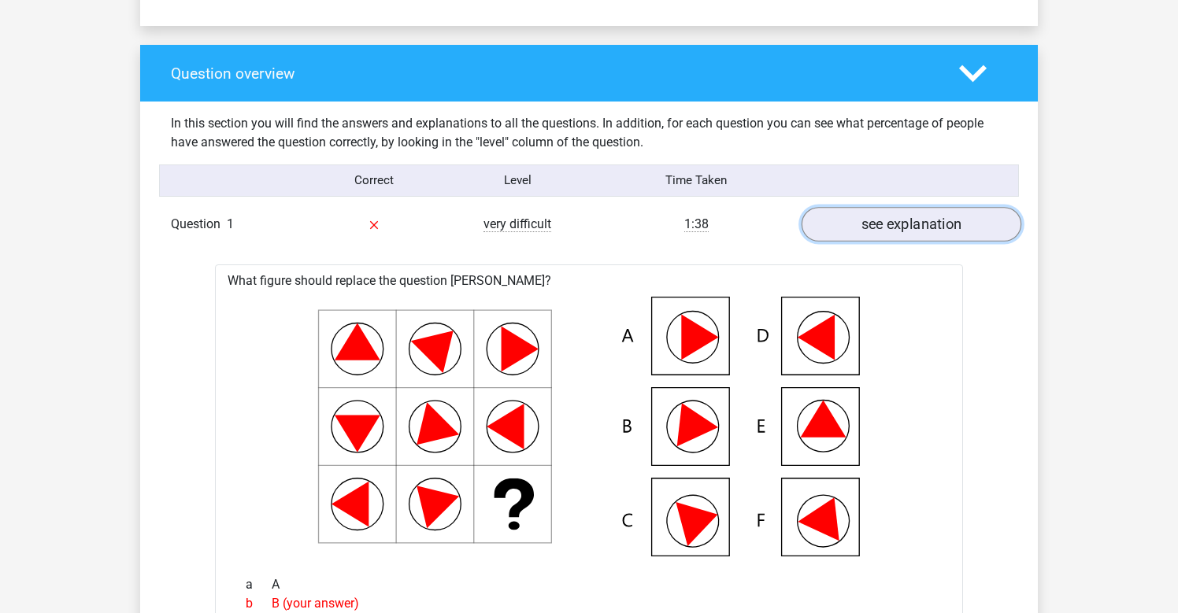
click at [830, 235] on link "see explanation" at bounding box center [911, 224] width 220 height 35
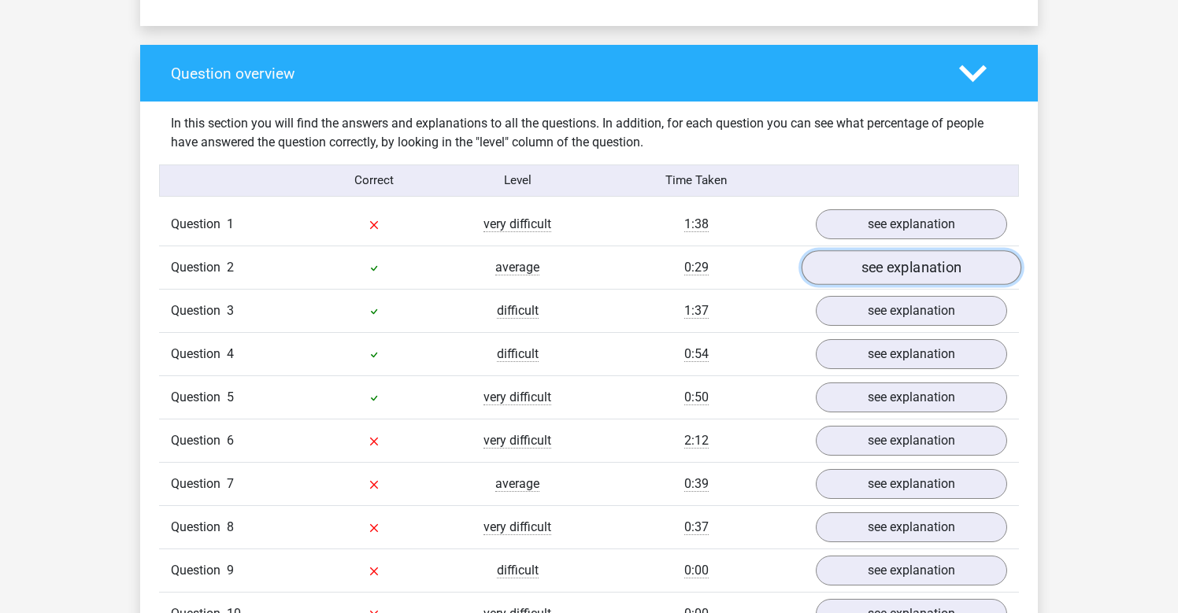
click at [923, 263] on link "see explanation" at bounding box center [911, 267] width 220 height 35
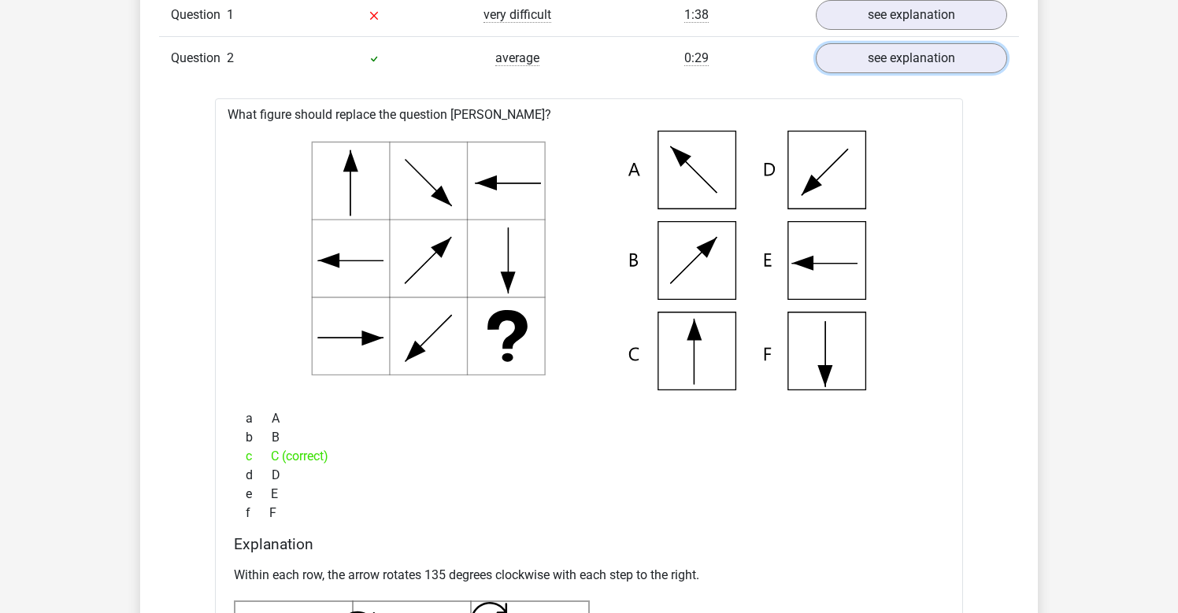
scroll to position [1369, 0]
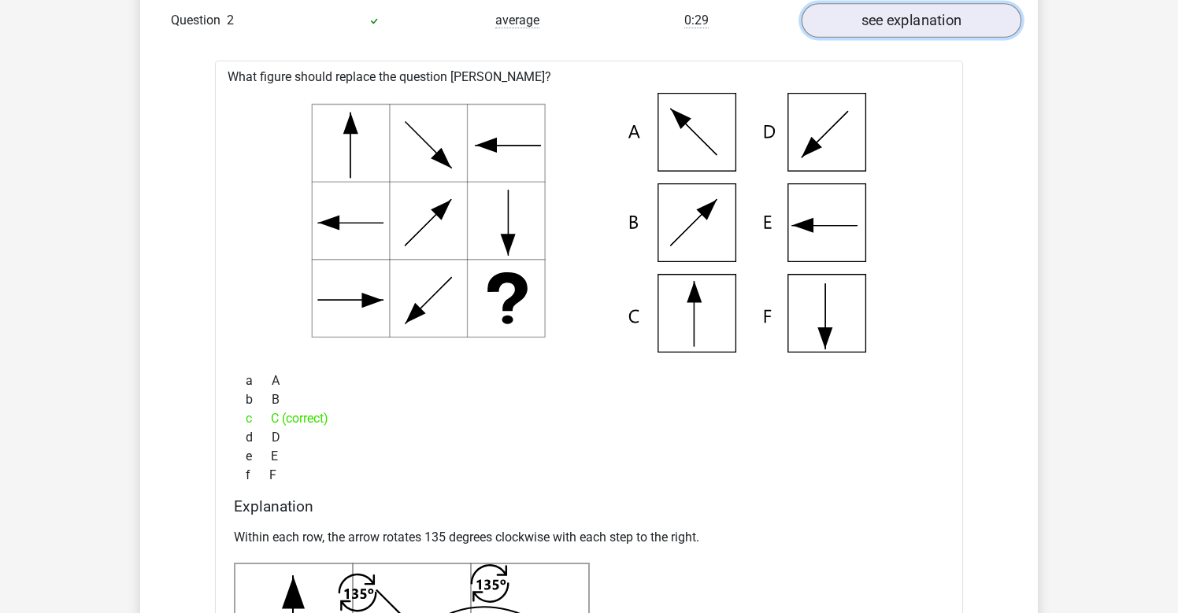
click at [845, 31] on link "see explanation" at bounding box center [911, 20] width 220 height 35
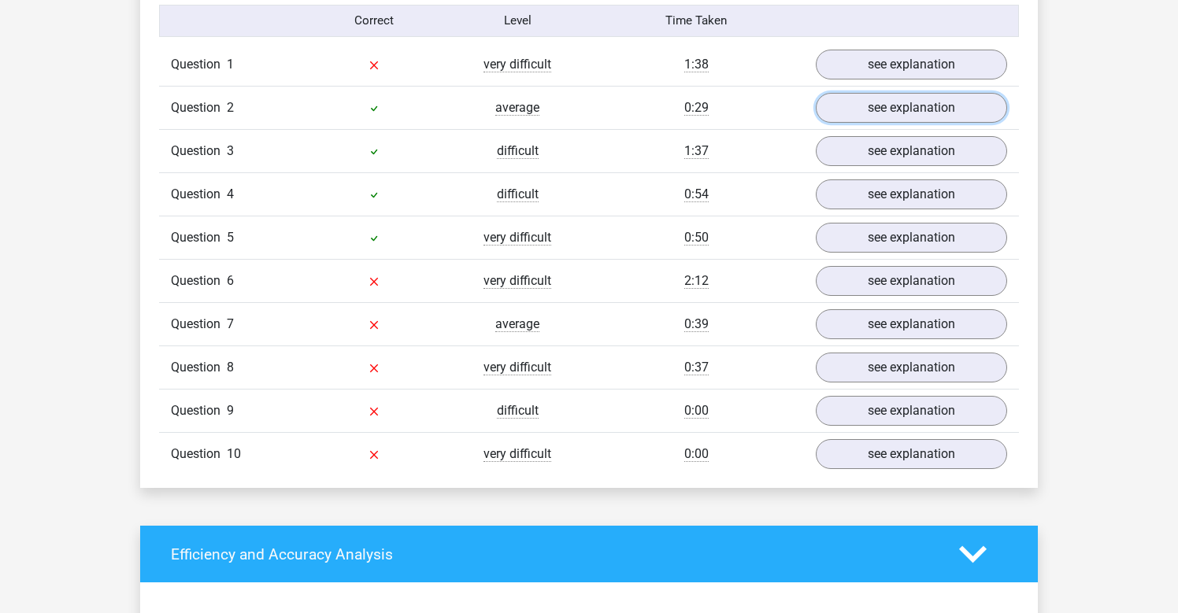
scroll to position [1256, 0]
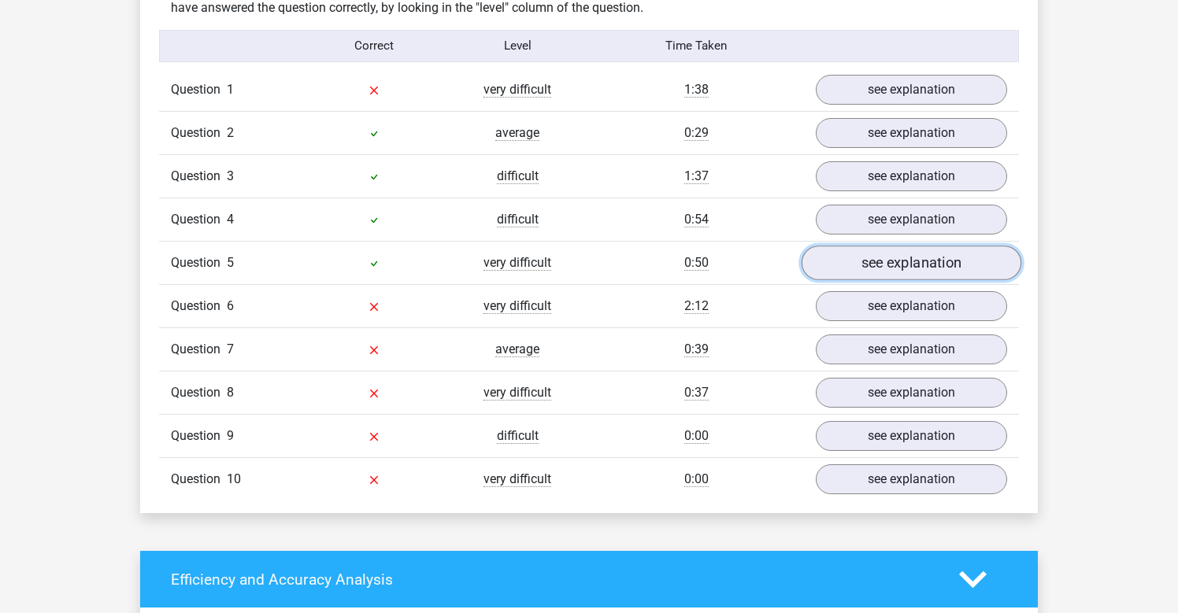
click at [866, 261] on link "see explanation" at bounding box center [911, 263] width 220 height 35
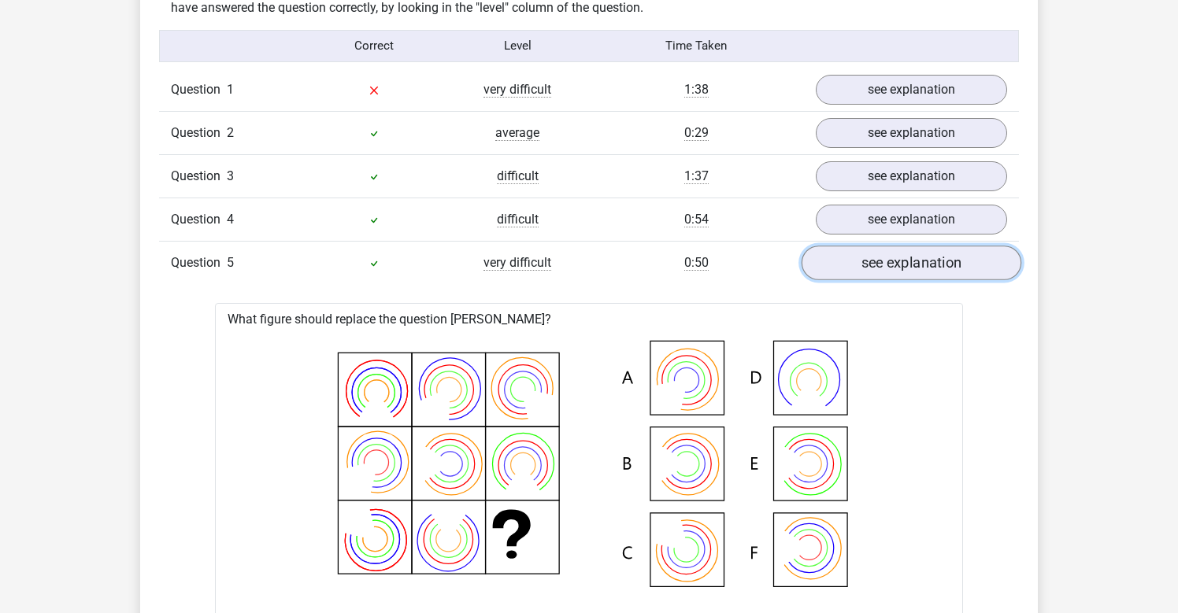
click at [866, 261] on link "see explanation" at bounding box center [911, 263] width 220 height 35
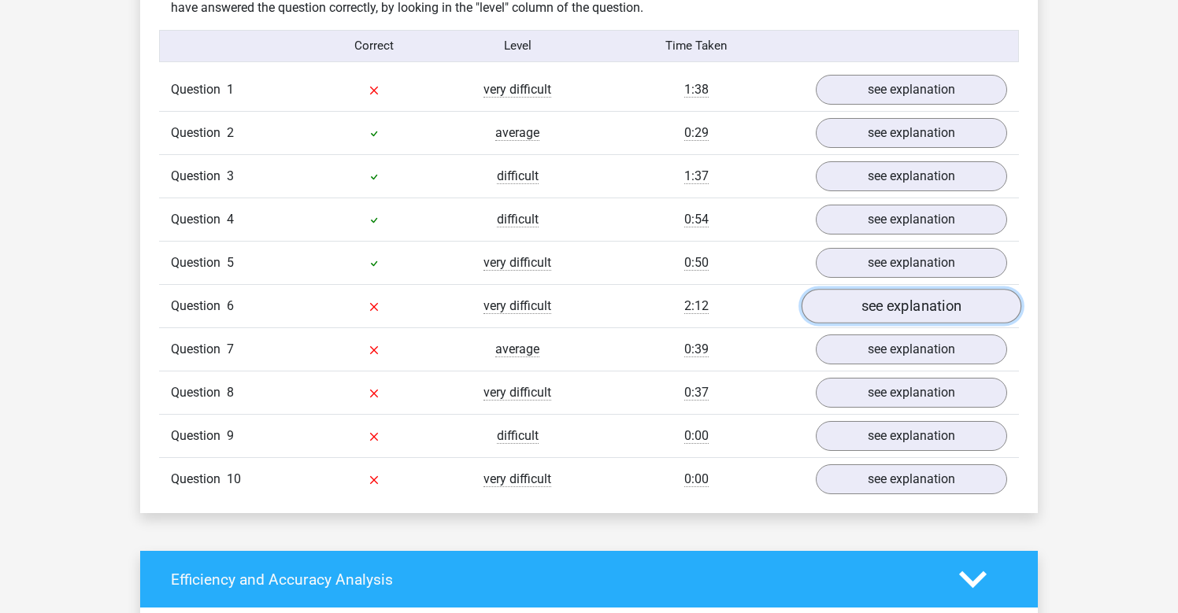
click at [889, 302] on link "see explanation" at bounding box center [911, 306] width 220 height 35
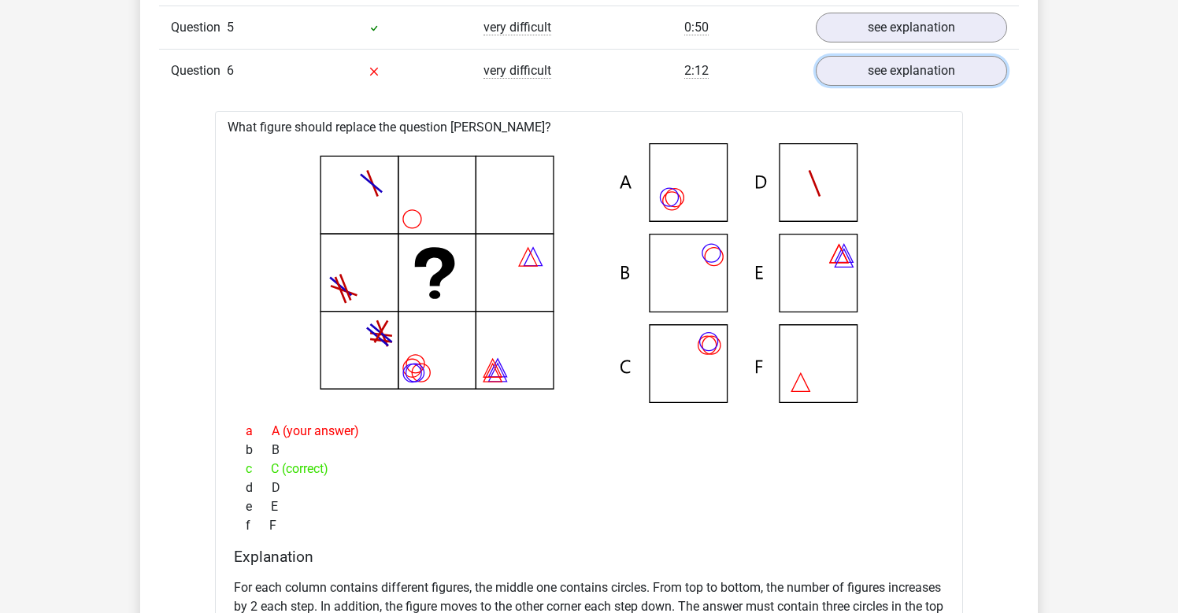
scroll to position [1487, 0]
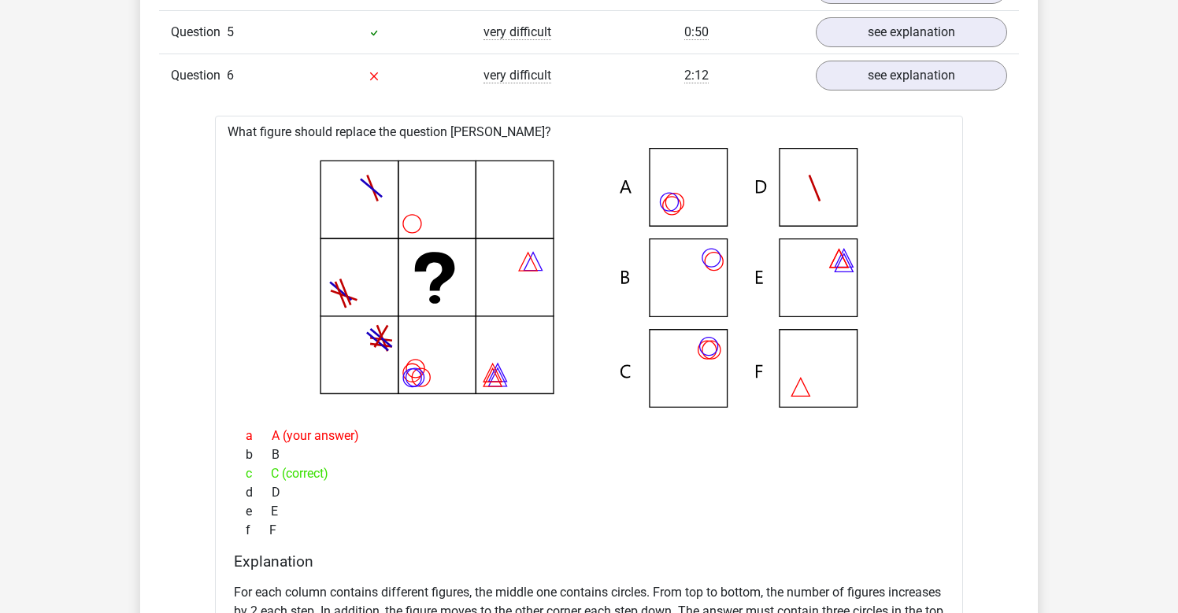
click at [948, 94] on div "Question 6 very difficult 2:12 see explanation" at bounding box center [589, 75] width 860 height 43
click at [943, 92] on div "Question 6 very difficult 2:12 see explanation" at bounding box center [589, 75] width 860 height 43
click at [930, 83] on link "see explanation" at bounding box center [911, 75] width 220 height 35
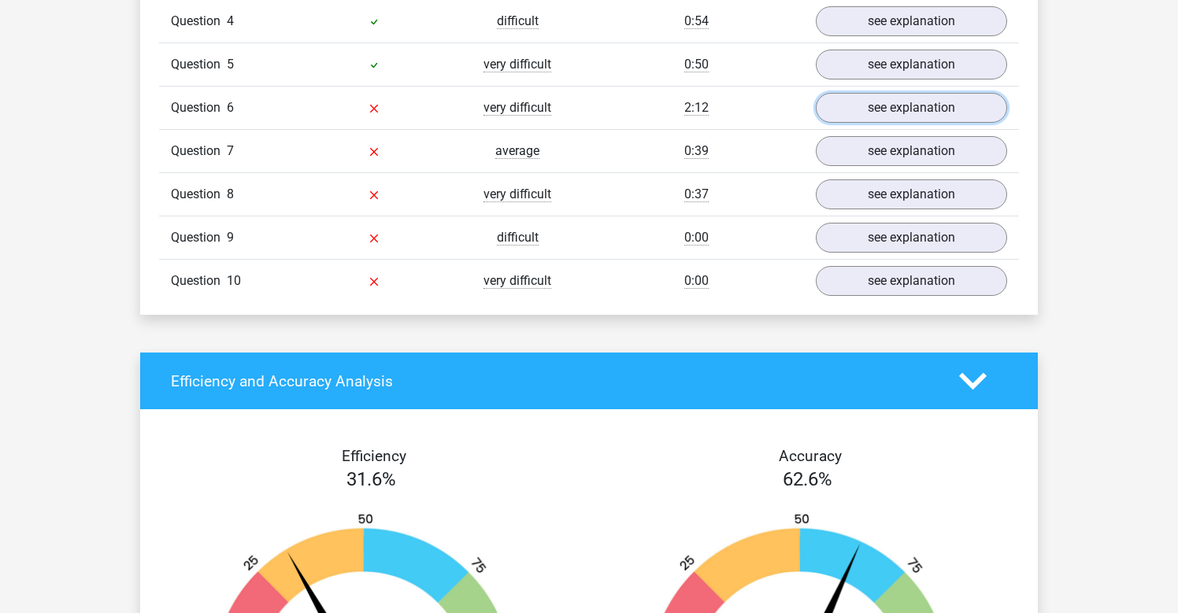
scroll to position [1436, 0]
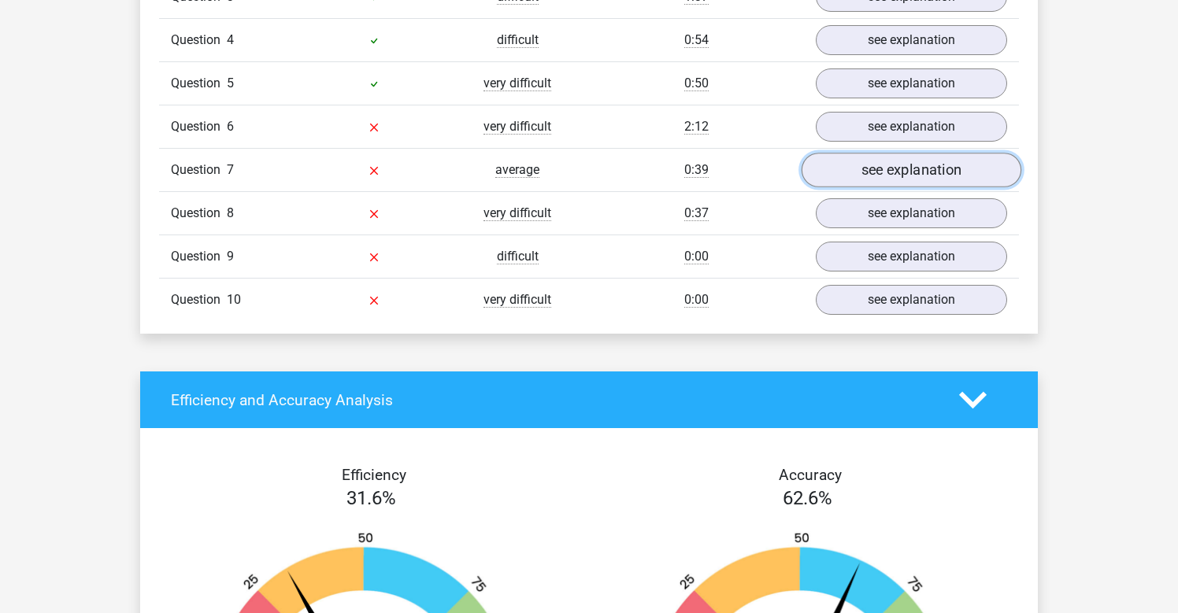
click at [857, 173] on link "see explanation" at bounding box center [911, 170] width 220 height 35
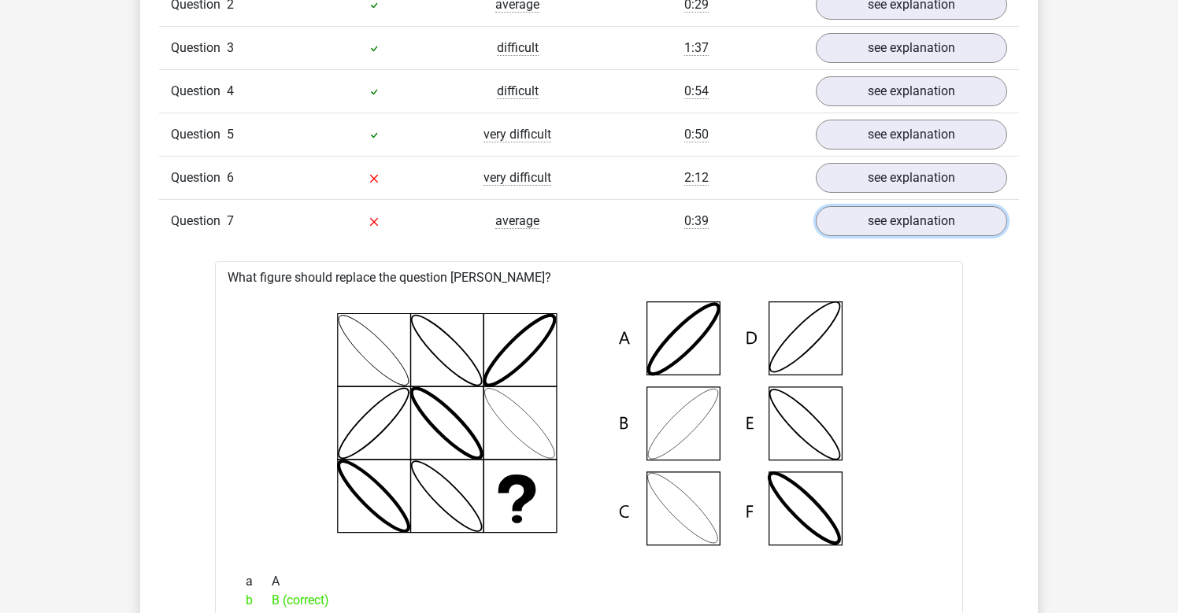
scroll to position [1414, 0]
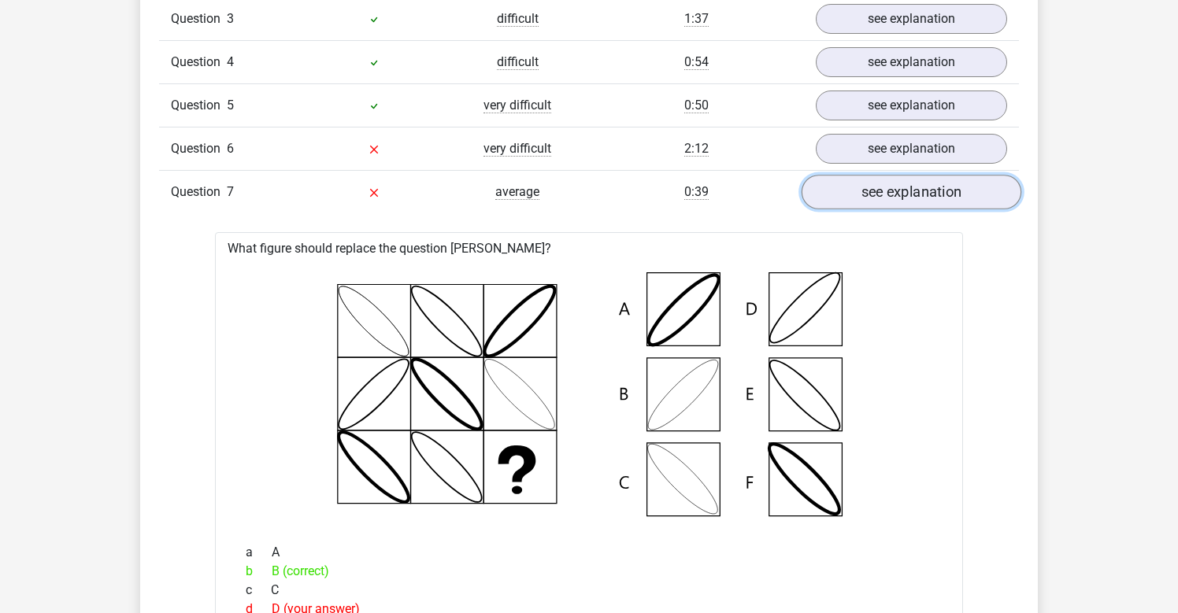
click at [856, 187] on link "see explanation" at bounding box center [911, 192] width 220 height 35
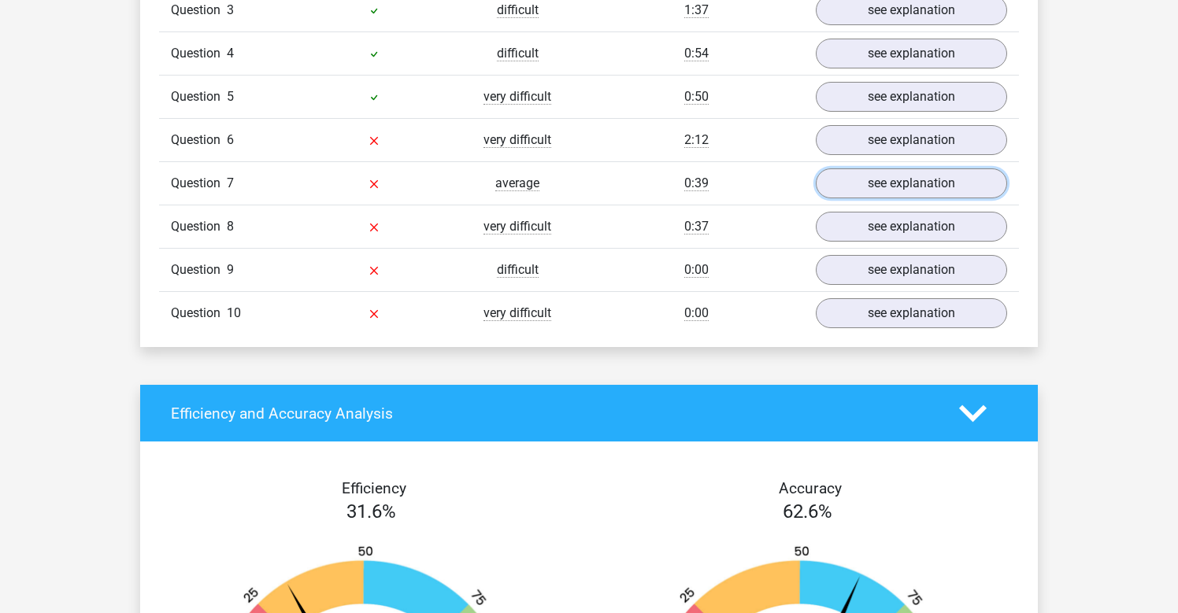
scroll to position [1425, 0]
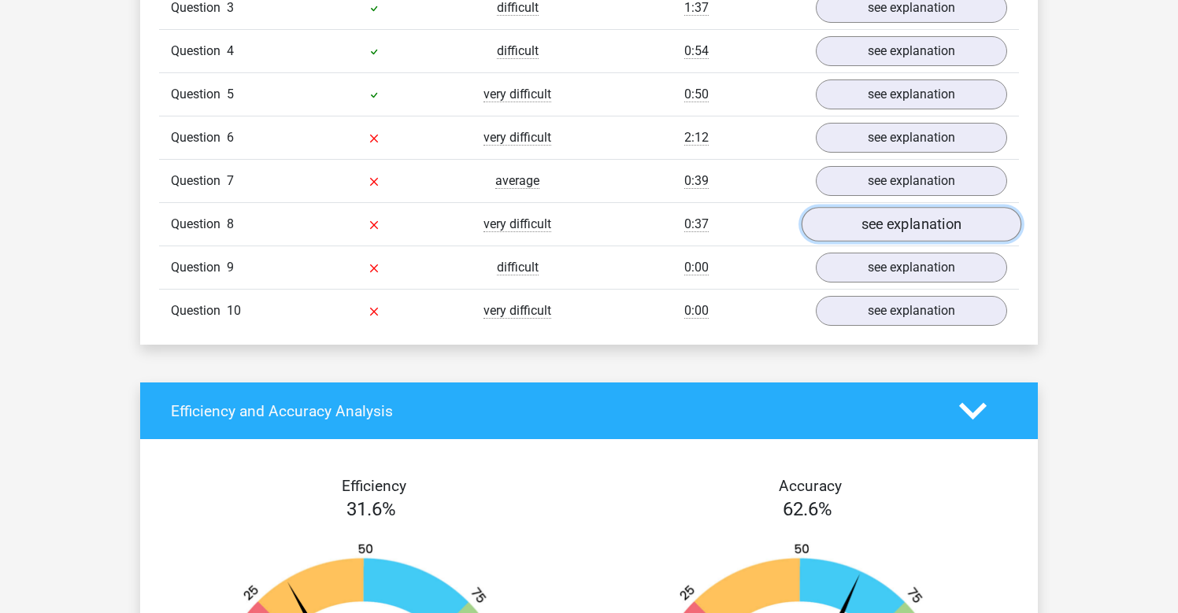
click at [861, 228] on link "see explanation" at bounding box center [911, 224] width 220 height 35
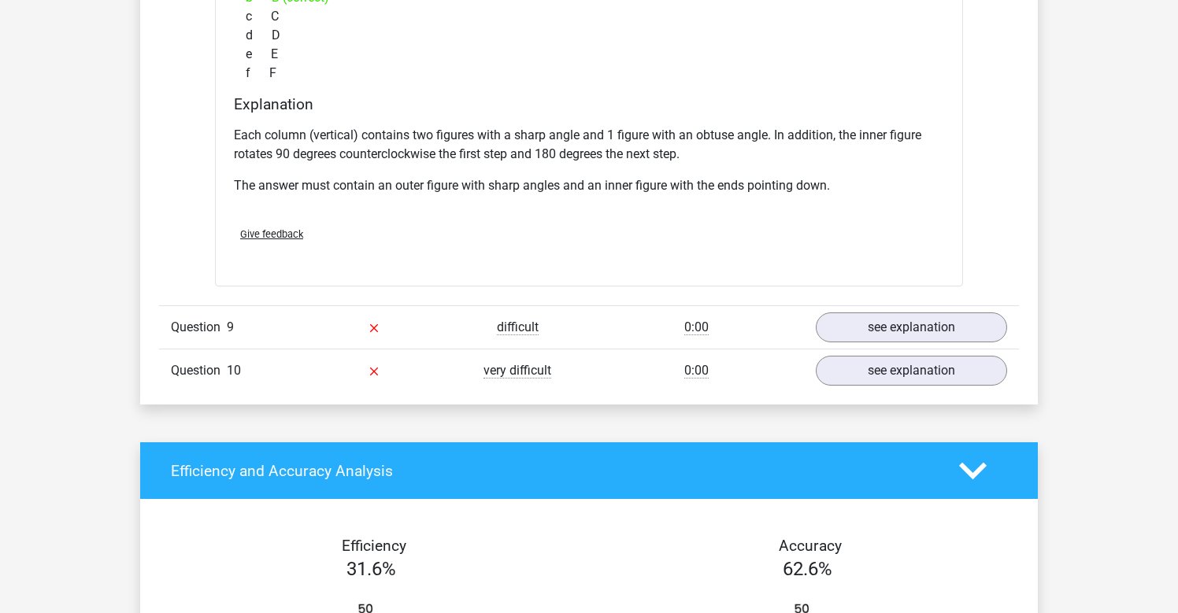
scroll to position [2047, 0]
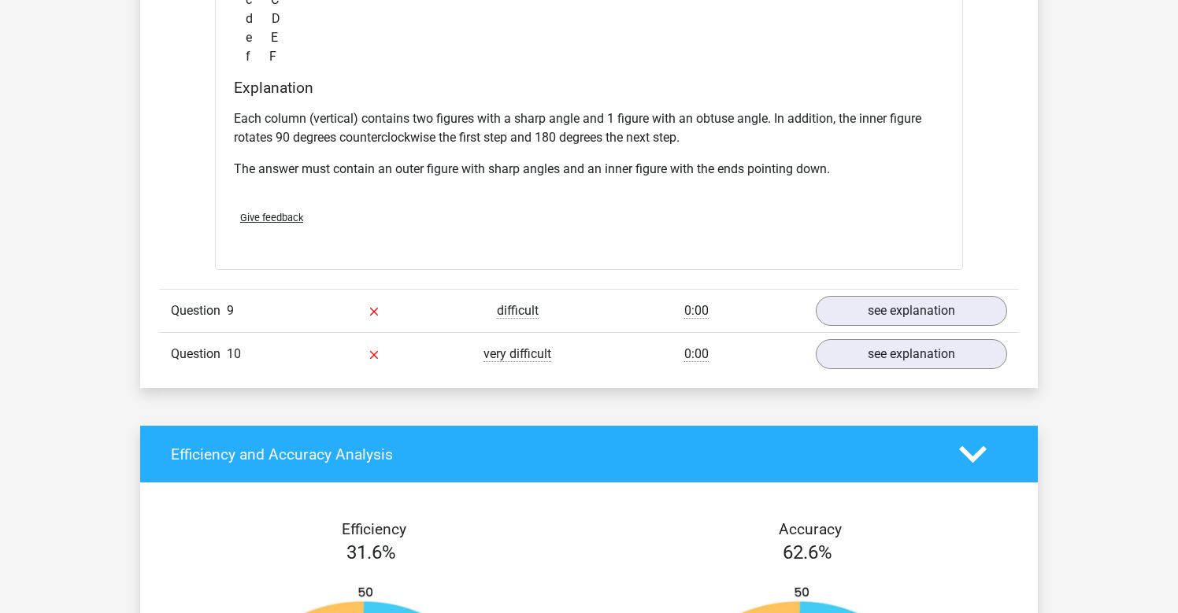
click at [847, 328] on div "Question 9 difficult 0:00 see explanation" at bounding box center [589, 310] width 860 height 43
click at [841, 323] on link "see explanation" at bounding box center [911, 311] width 220 height 35
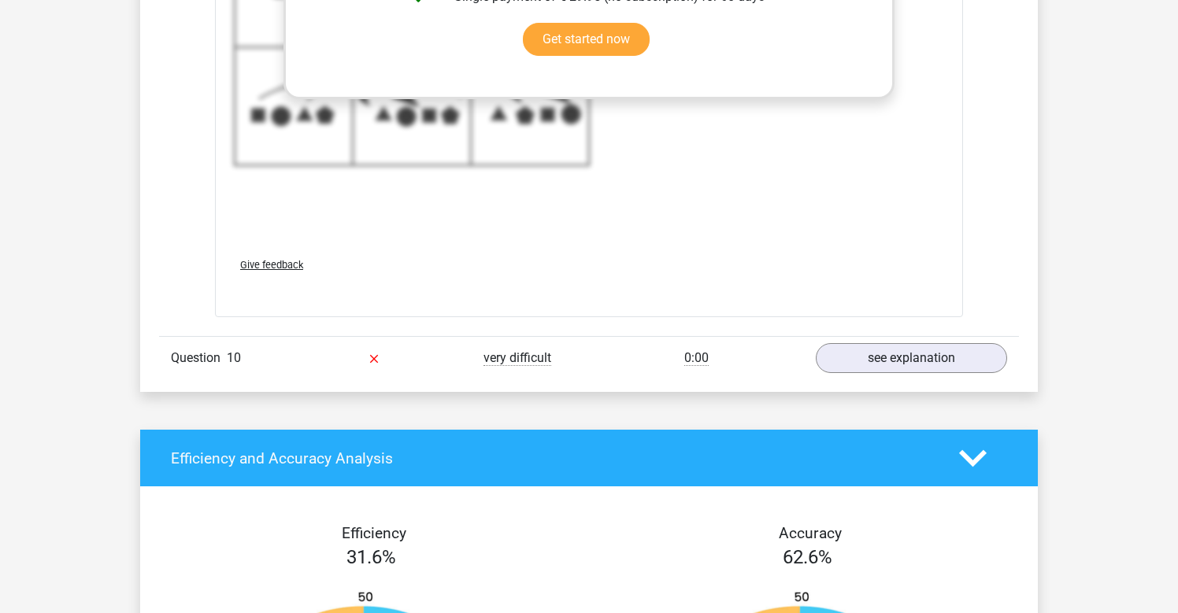
scroll to position [3141, 0]
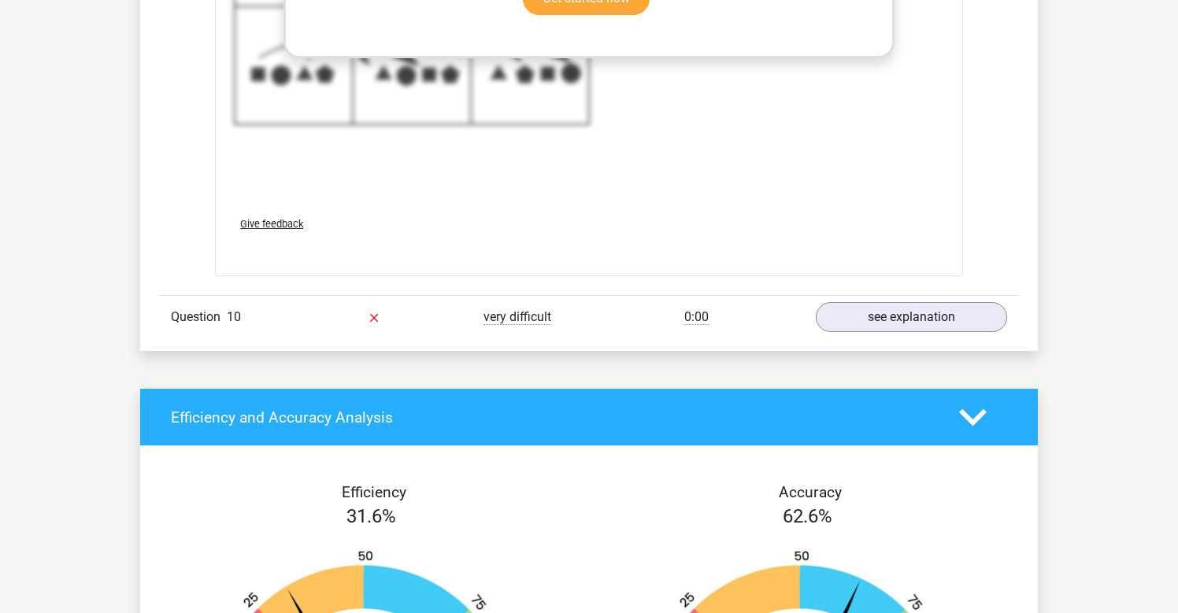
click at [444, 321] on div at bounding box center [373, 317] width 143 height 19
click at [857, 314] on link "see explanation" at bounding box center [911, 318] width 220 height 35
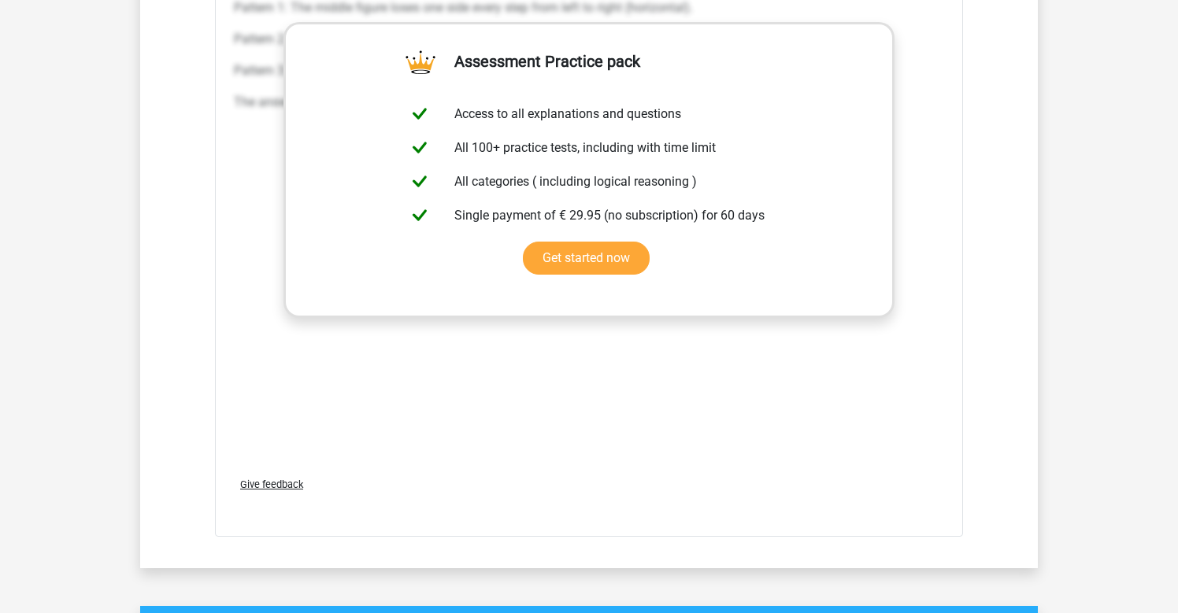
scroll to position [3999, 0]
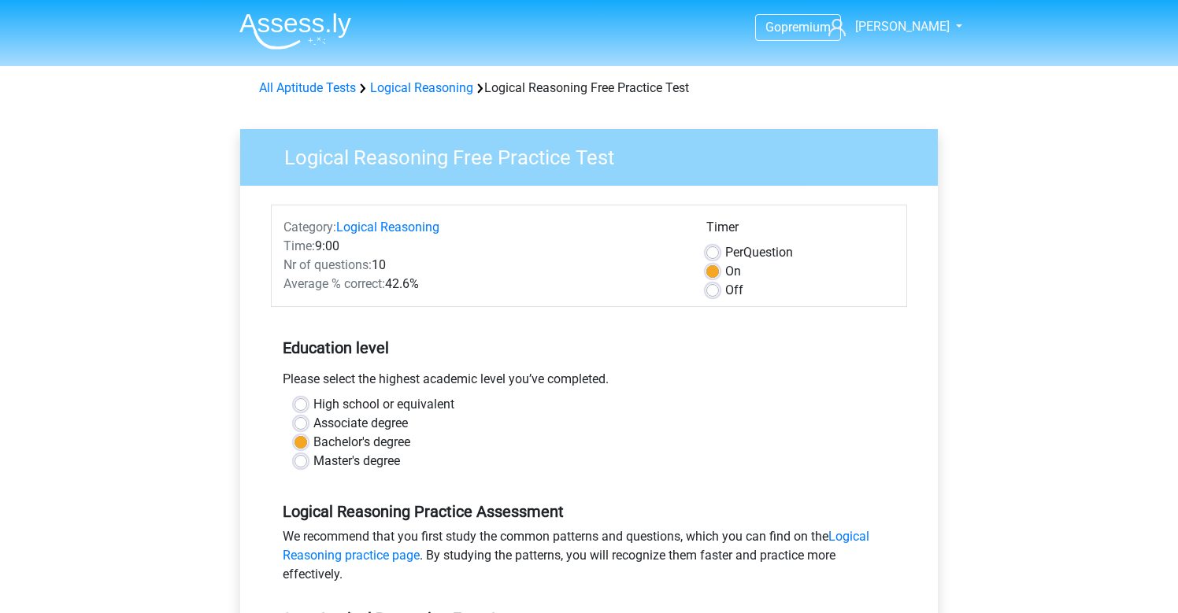
scroll to position [382, 0]
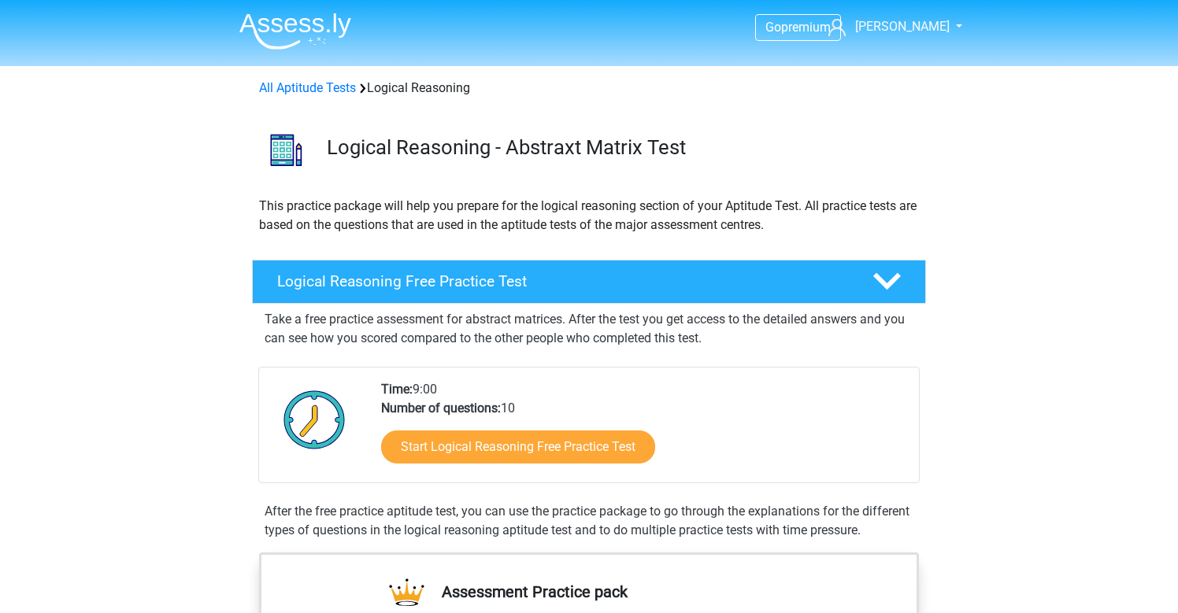
scroll to position [167, 0]
